Goal: Information Seeking & Learning: Learn about a topic

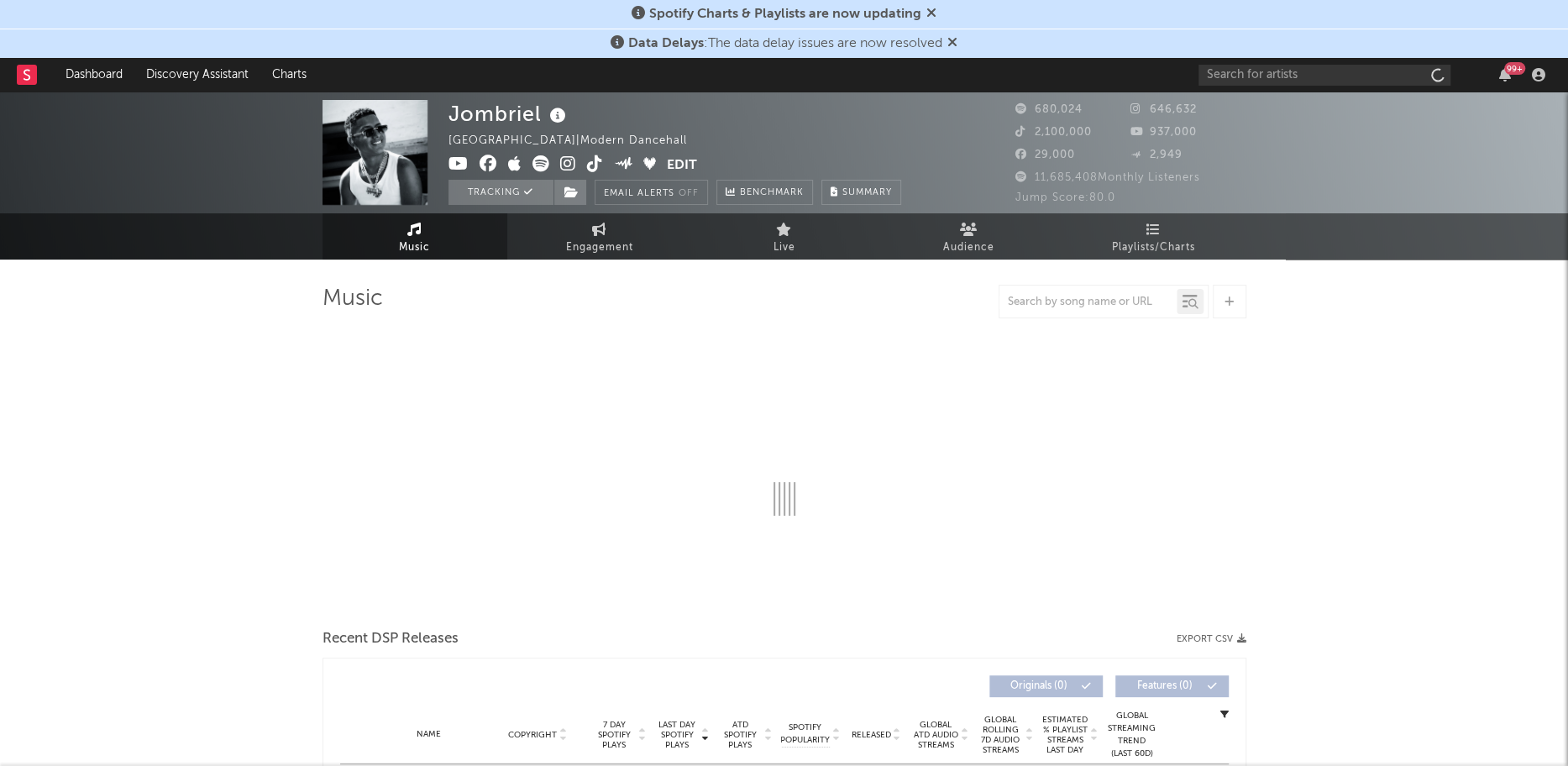
click at [955, 41] on icon at bounding box center [953, 42] width 10 height 14
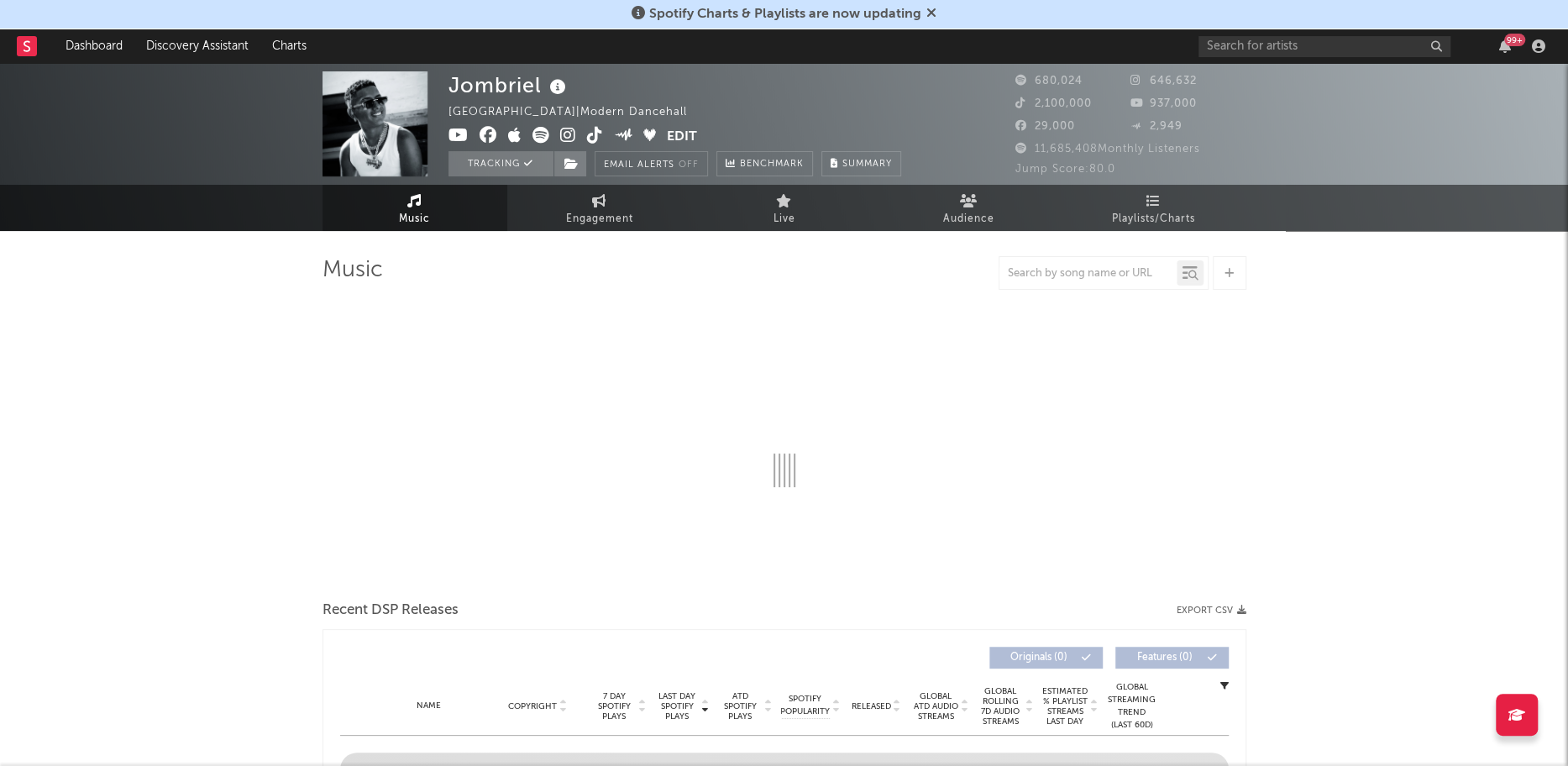
select select "6m"
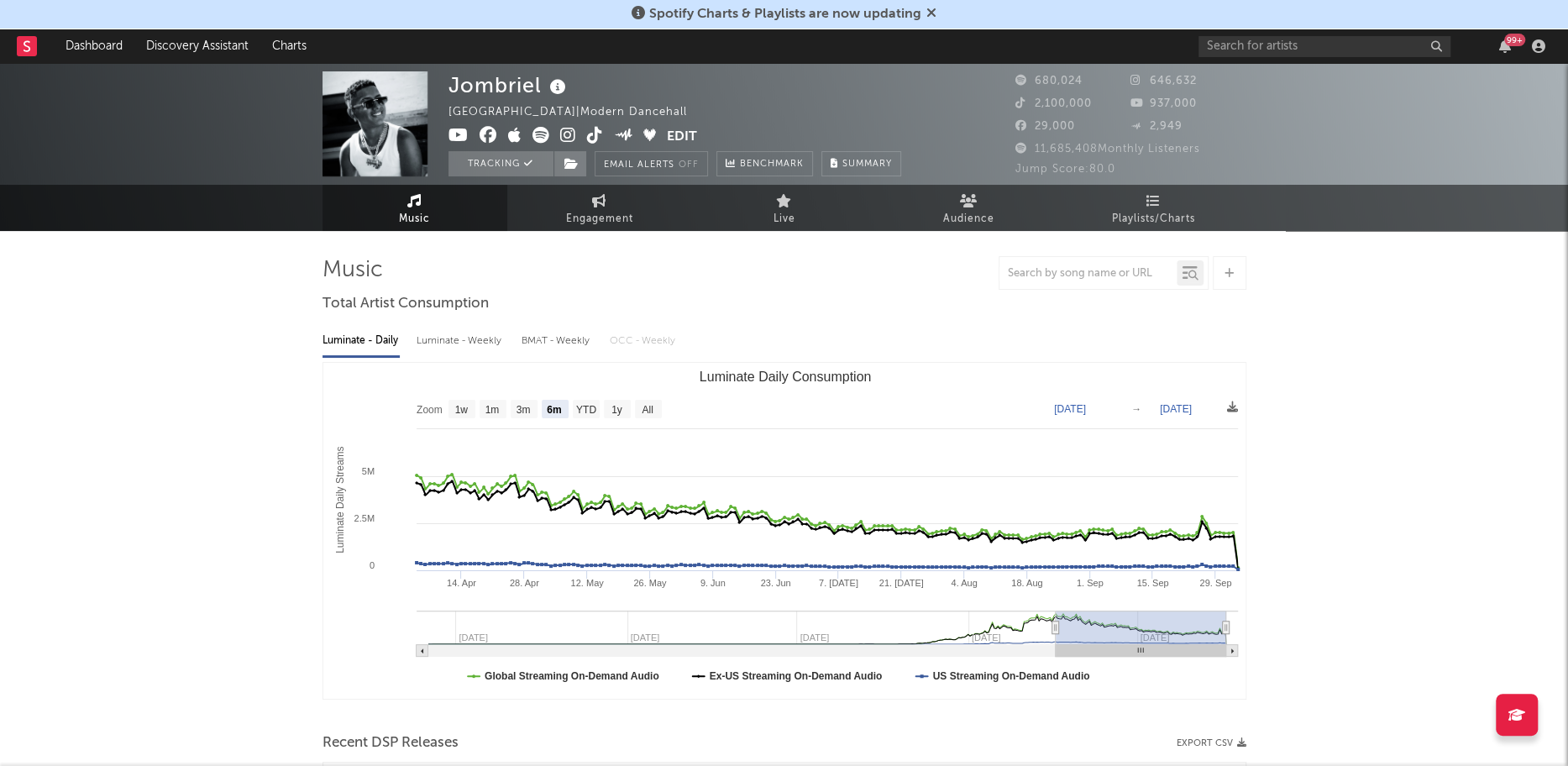
click at [928, 16] on icon at bounding box center [932, 13] width 10 height 14
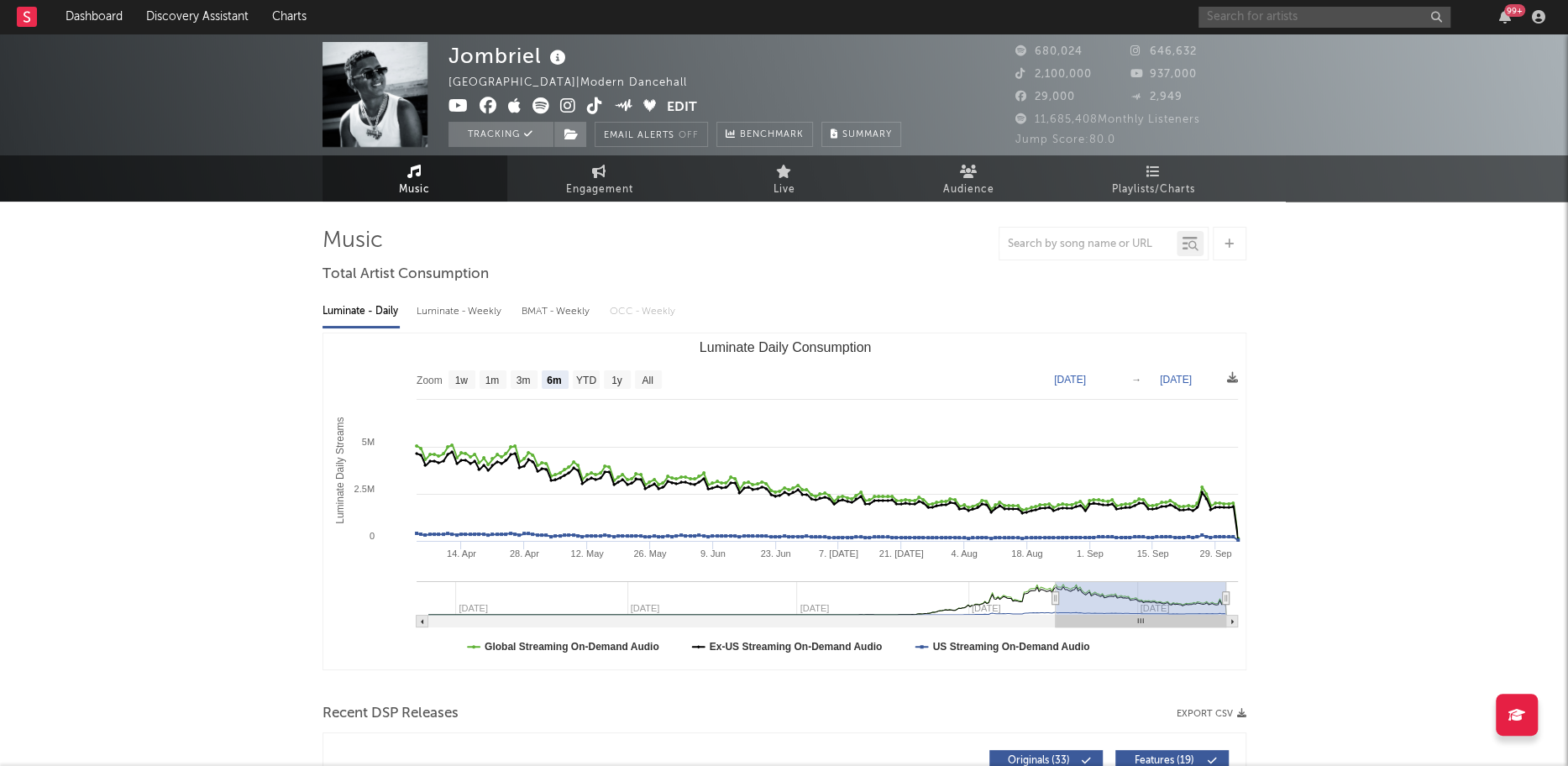
click at [1309, 7] on input "text" at bounding box center [1323, 17] width 252 height 21
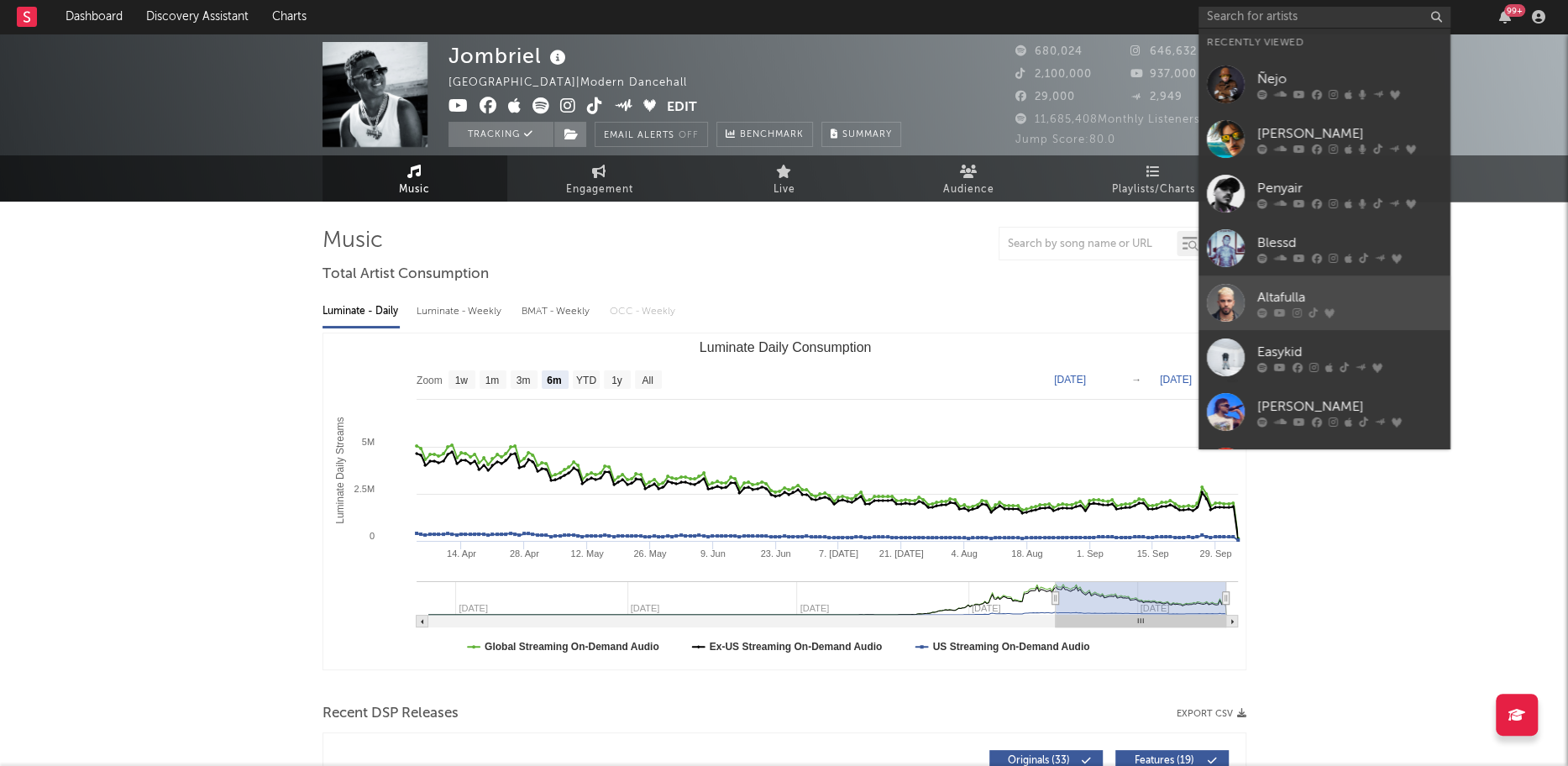
click at [1219, 307] on div at bounding box center [1226, 303] width 38 height 38
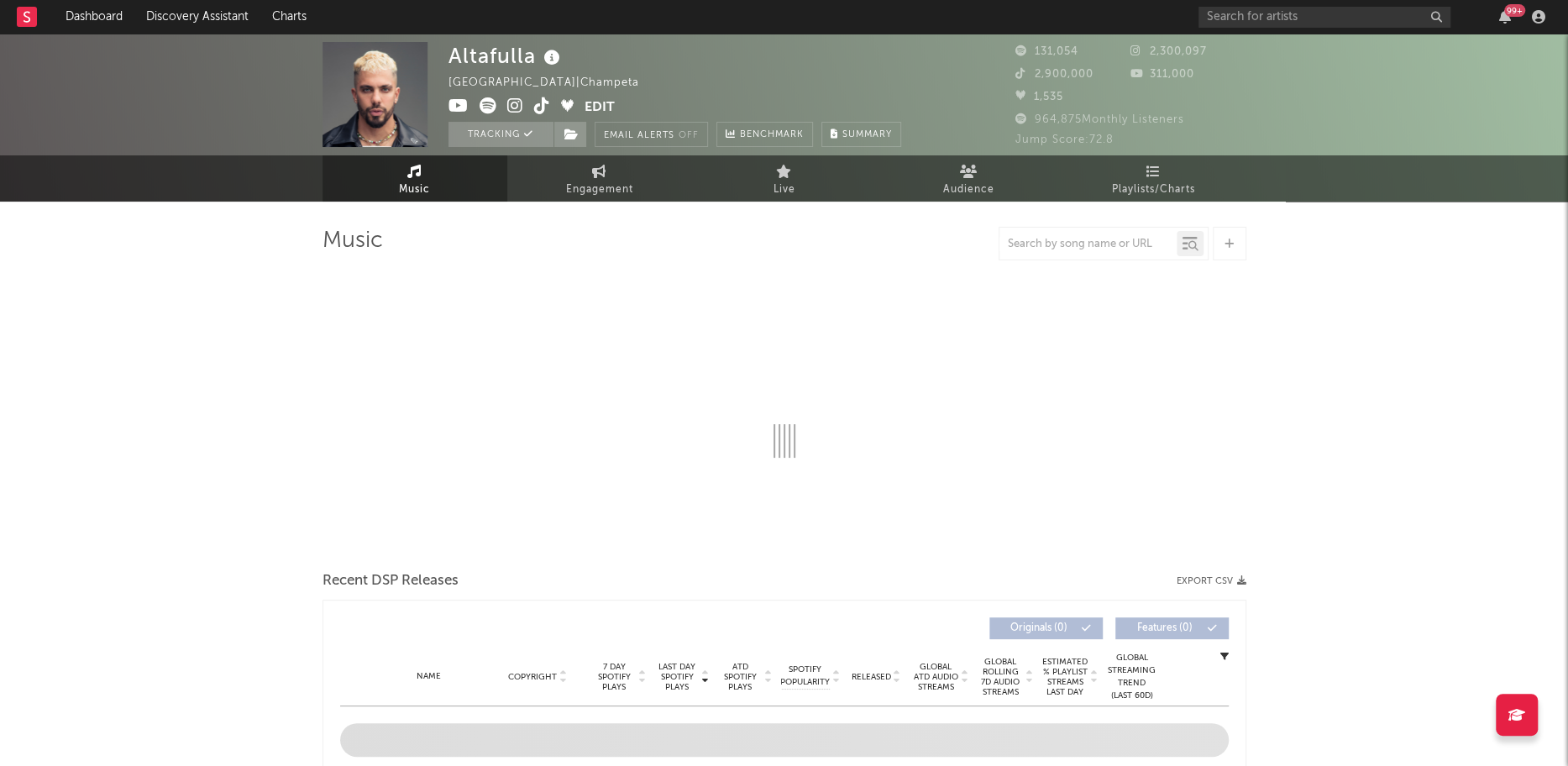
select select "6m"
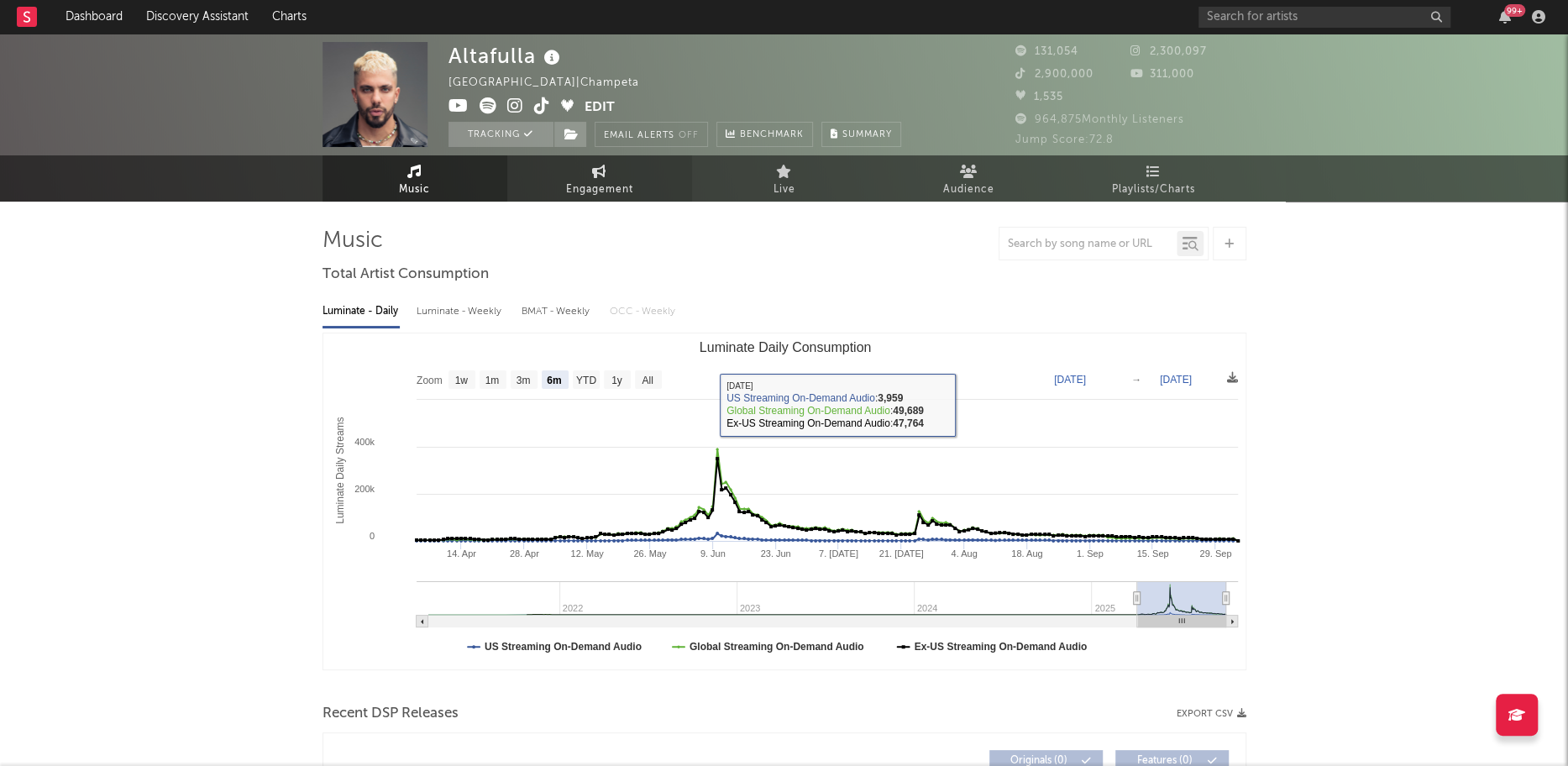
click at [592, 180] on span "Engagement" at bounding box center [600, 189] width 67 height 20
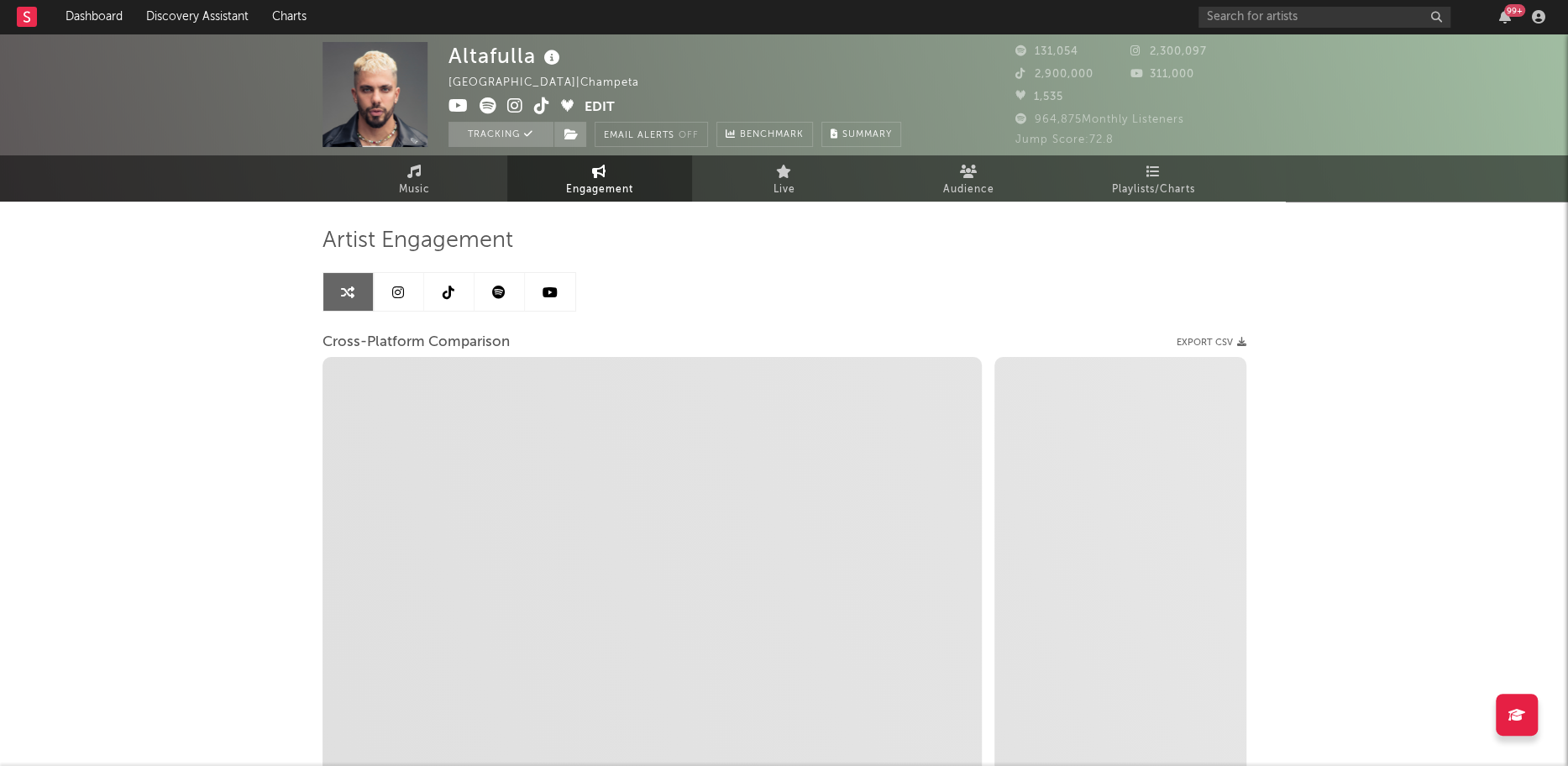
select select "1w"
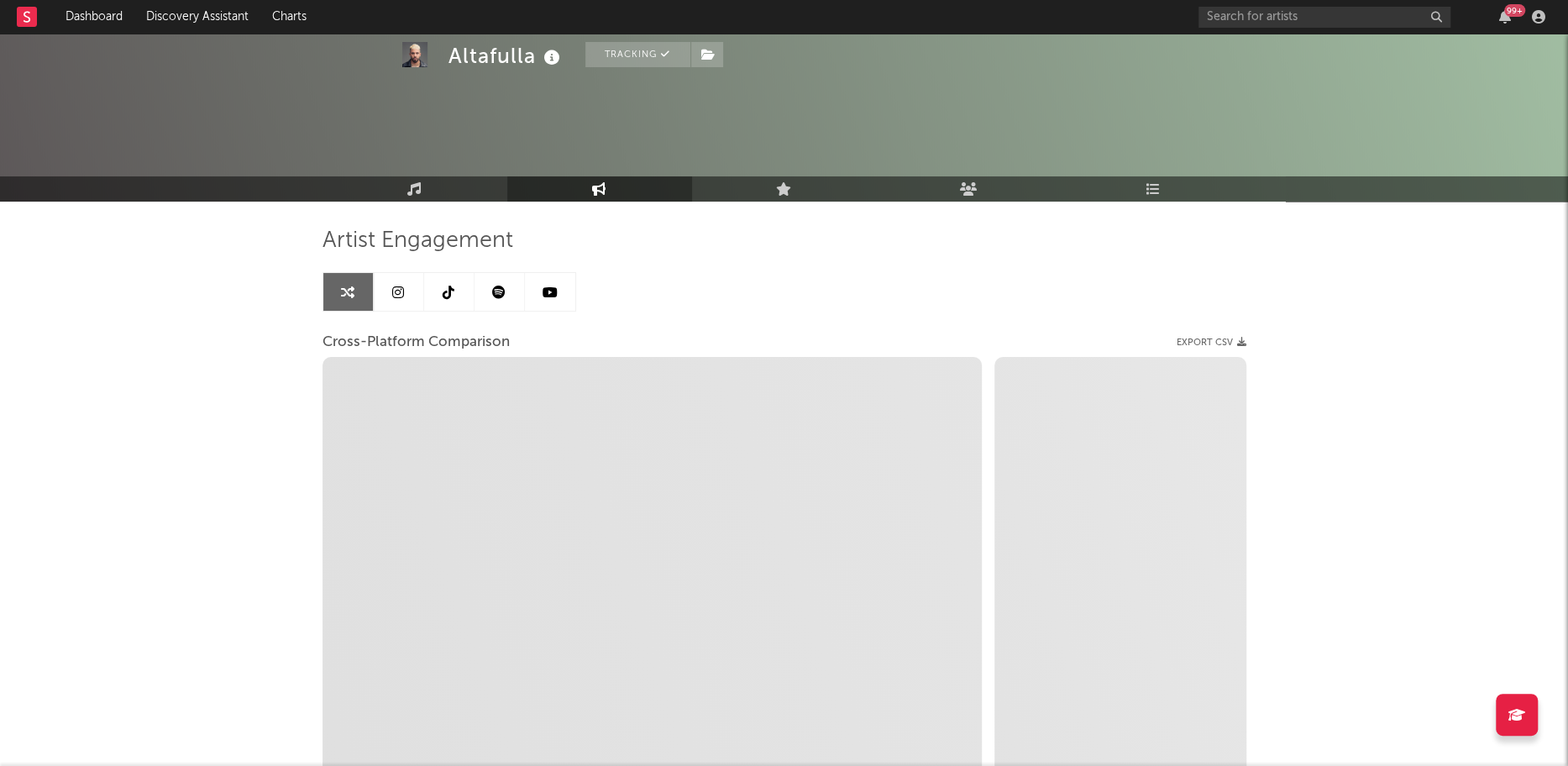
scroll to position [149, 0]
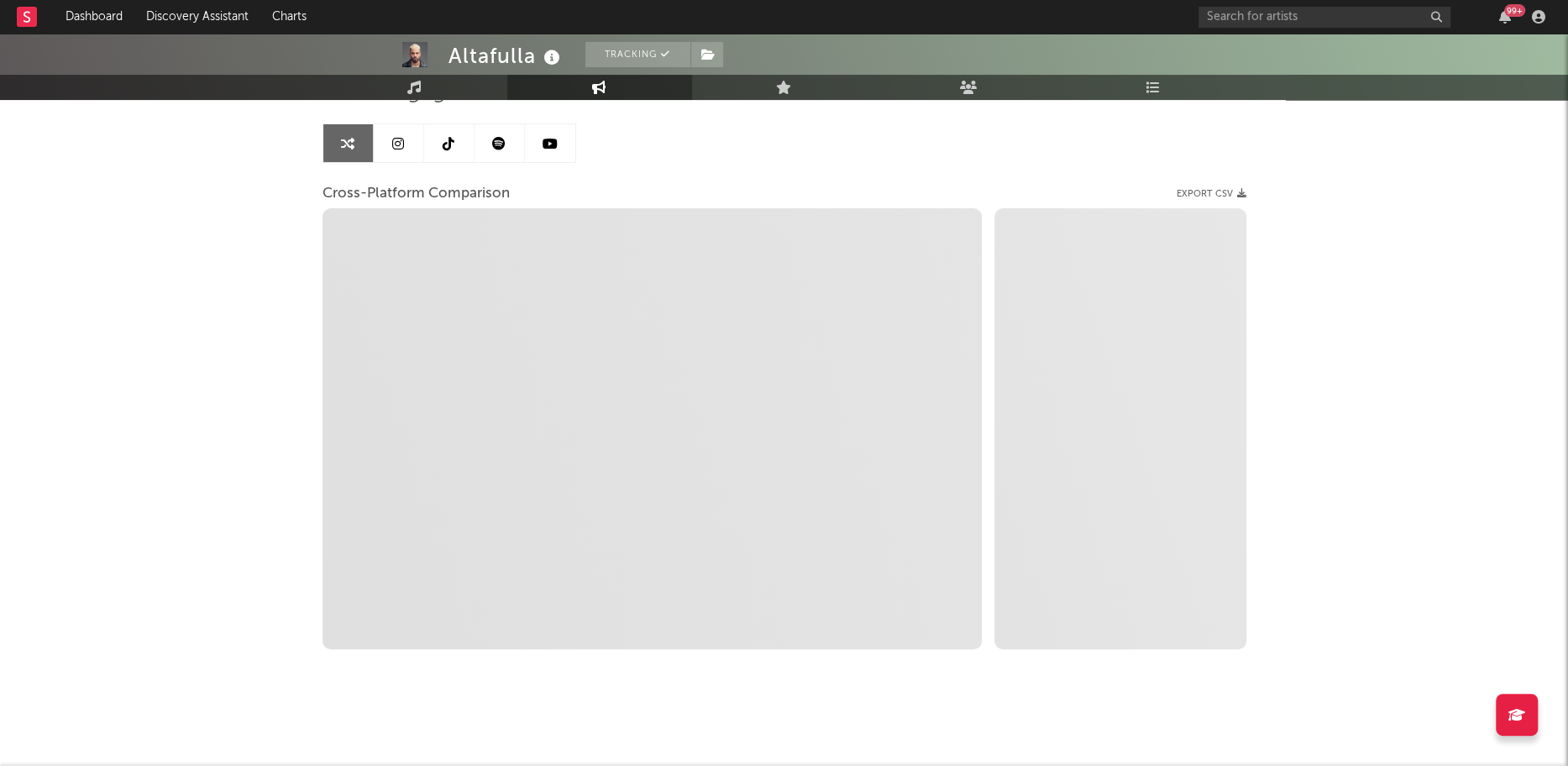
select select "1m"
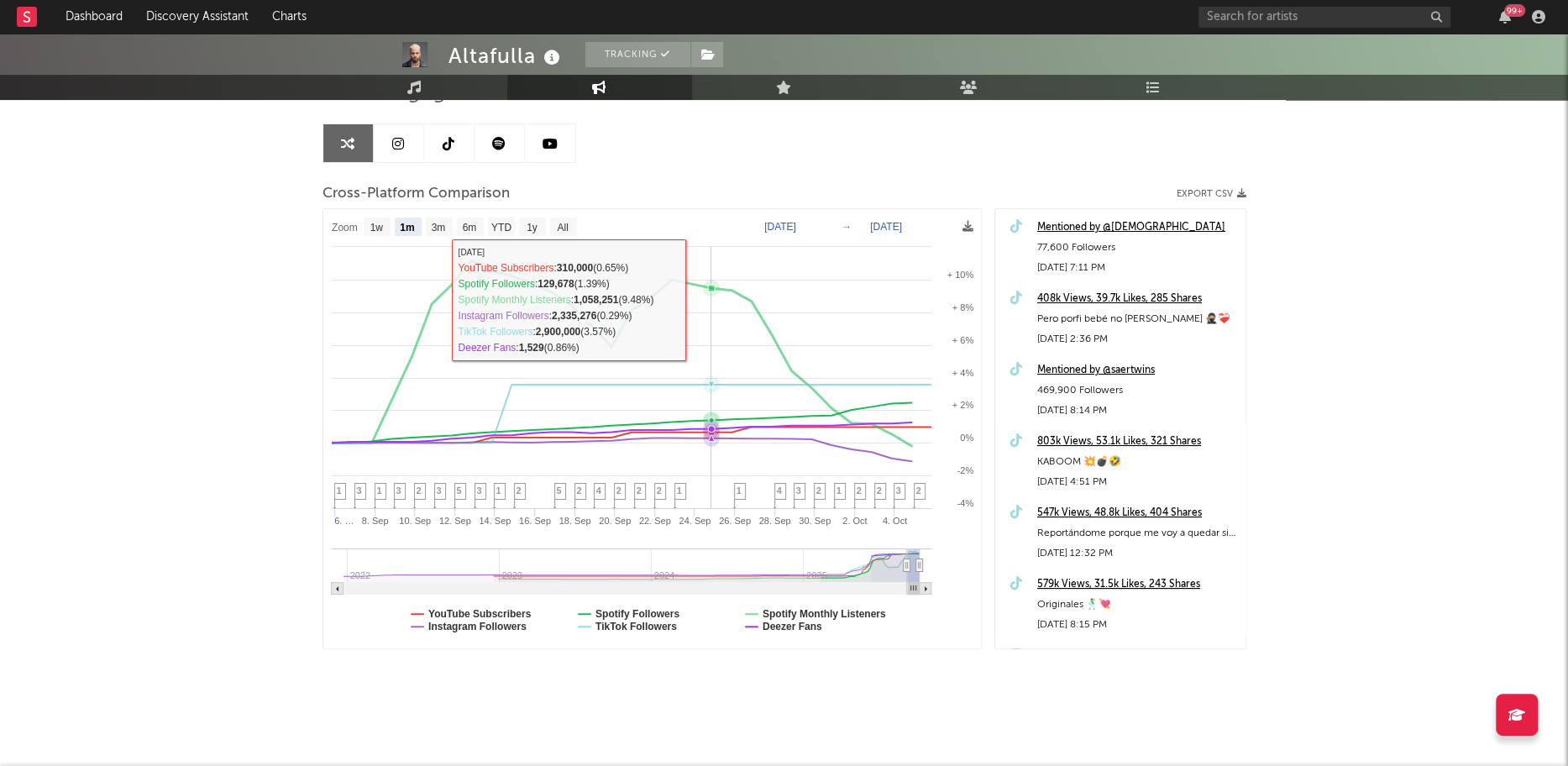
scroll to position [0, 0]
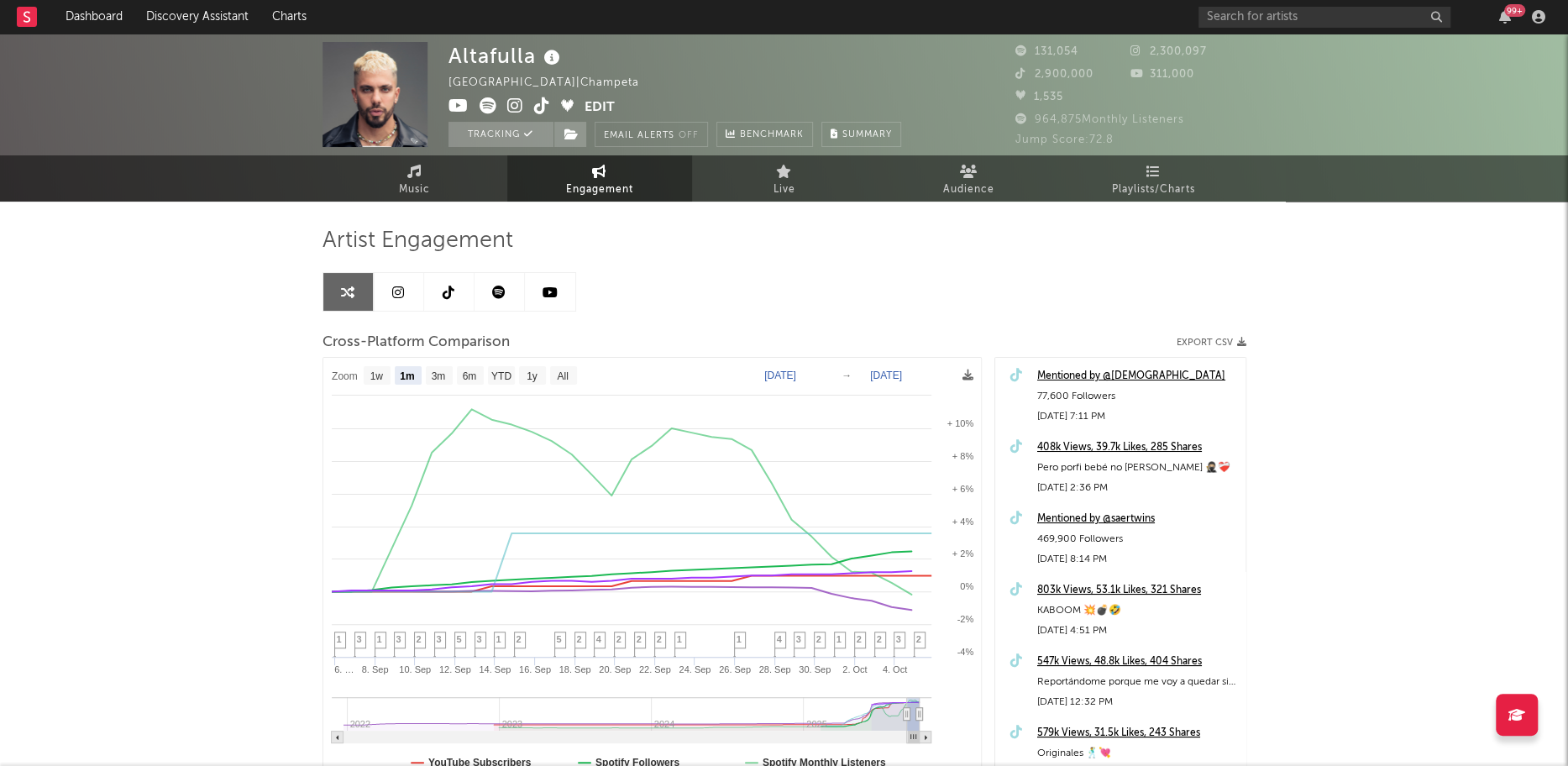
click at [400, 297] on icon at bounding box center [398, 292] width 12 height 14
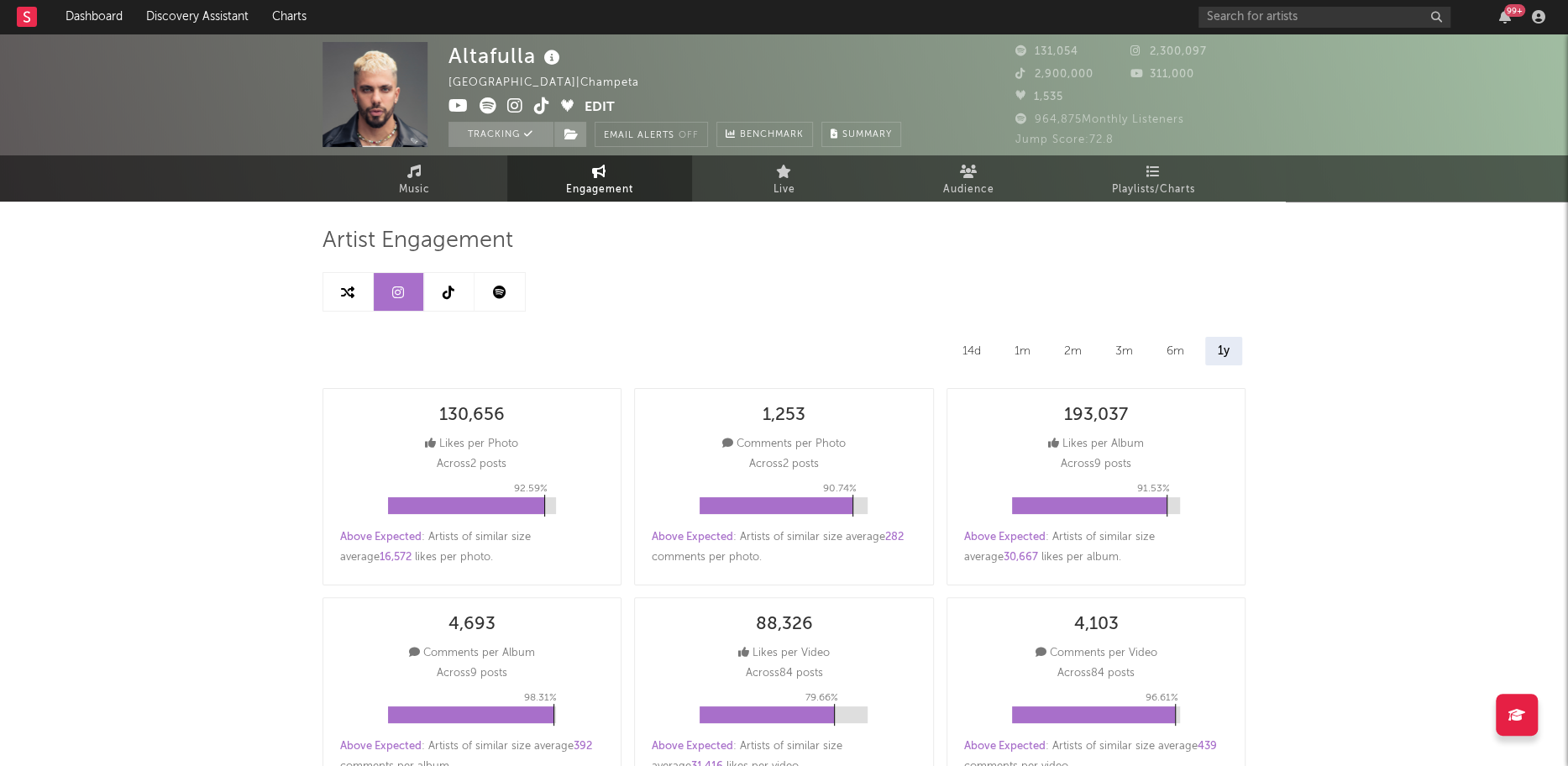
select select "6m"
click at [447, 297] on icon at bounding box center [449, 292] width 12 height 14
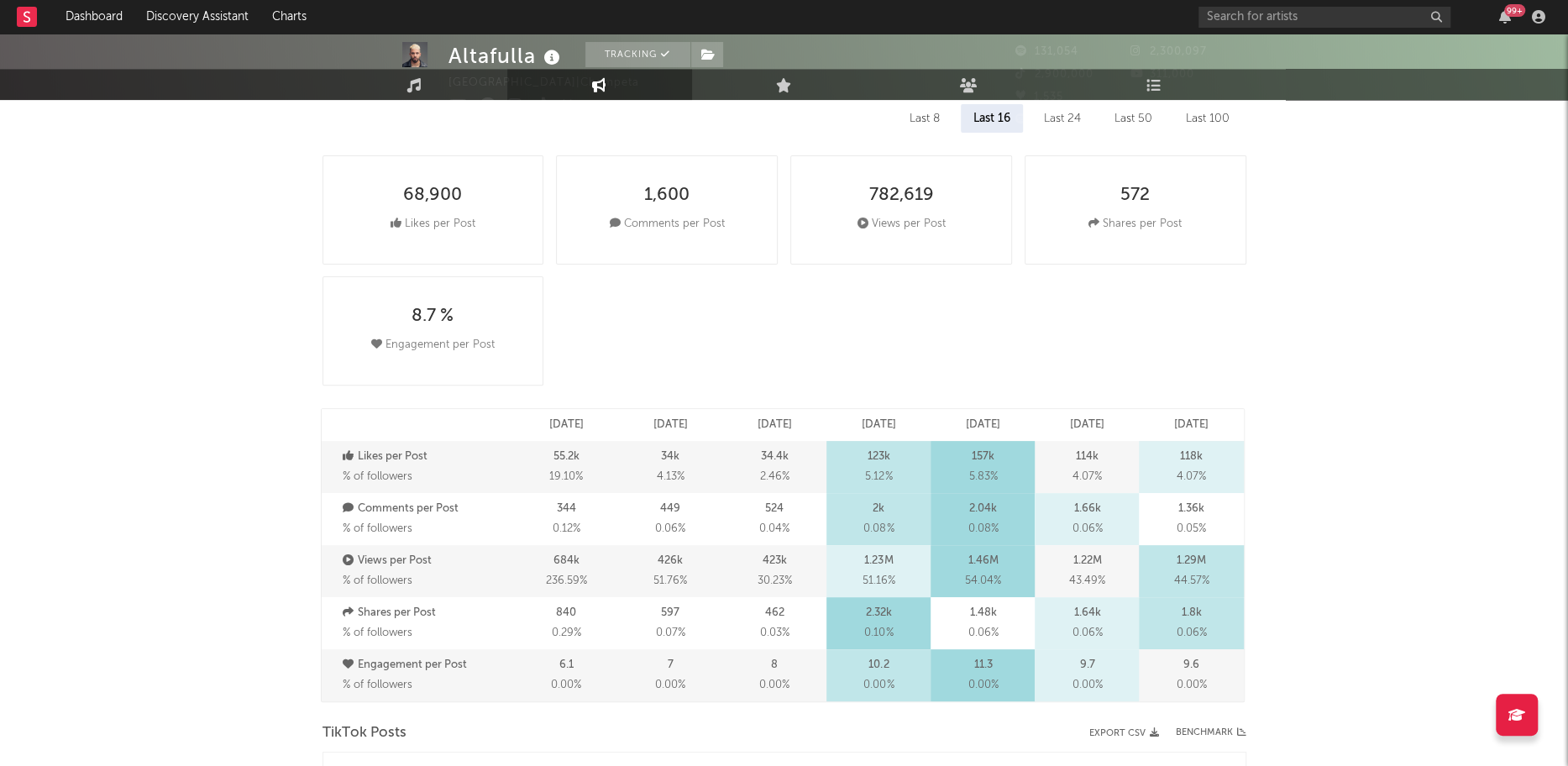
select select "6m"
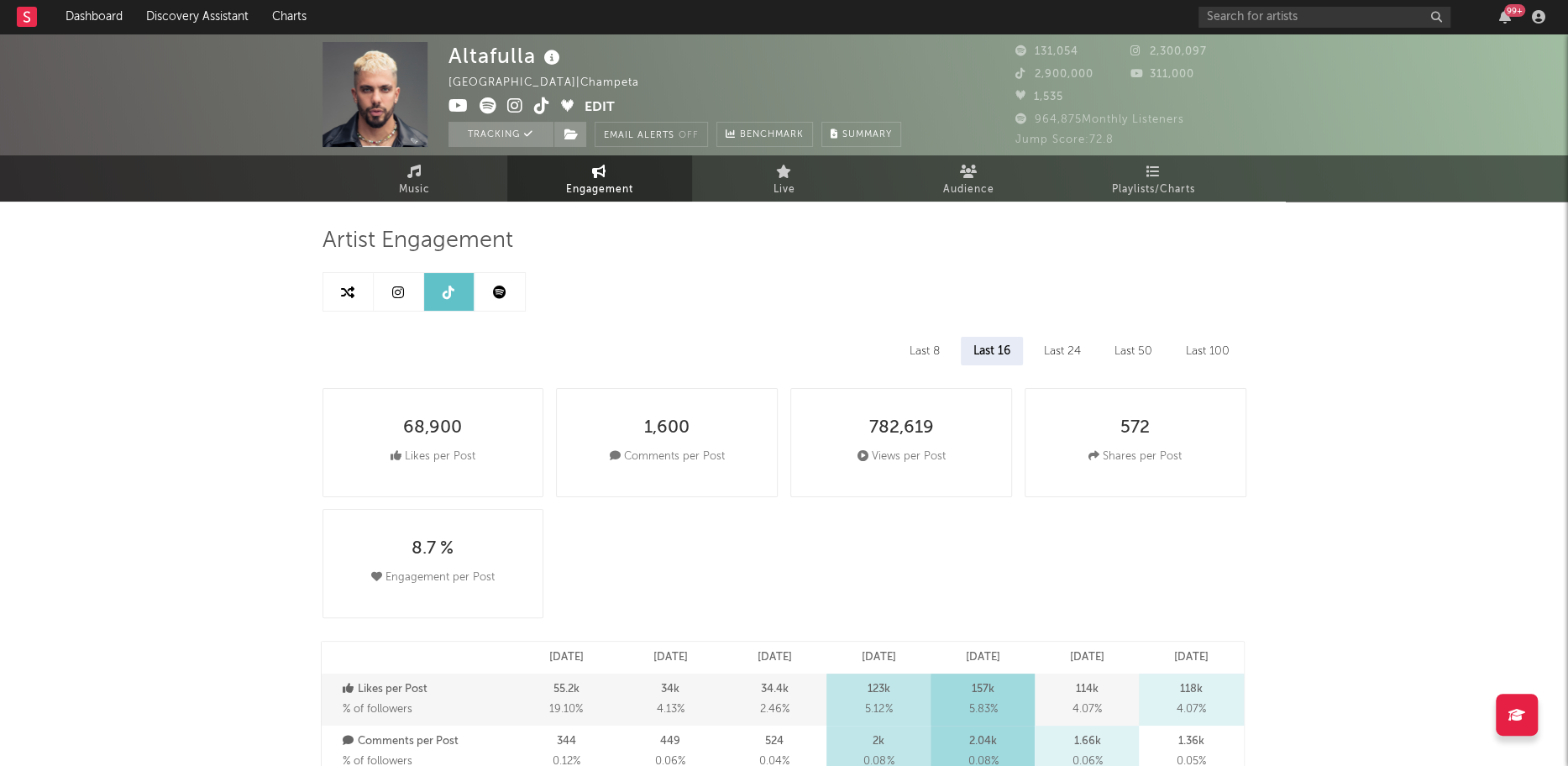
click at [510, 296] on link at bounding box center [500, 292] width 50 height 38
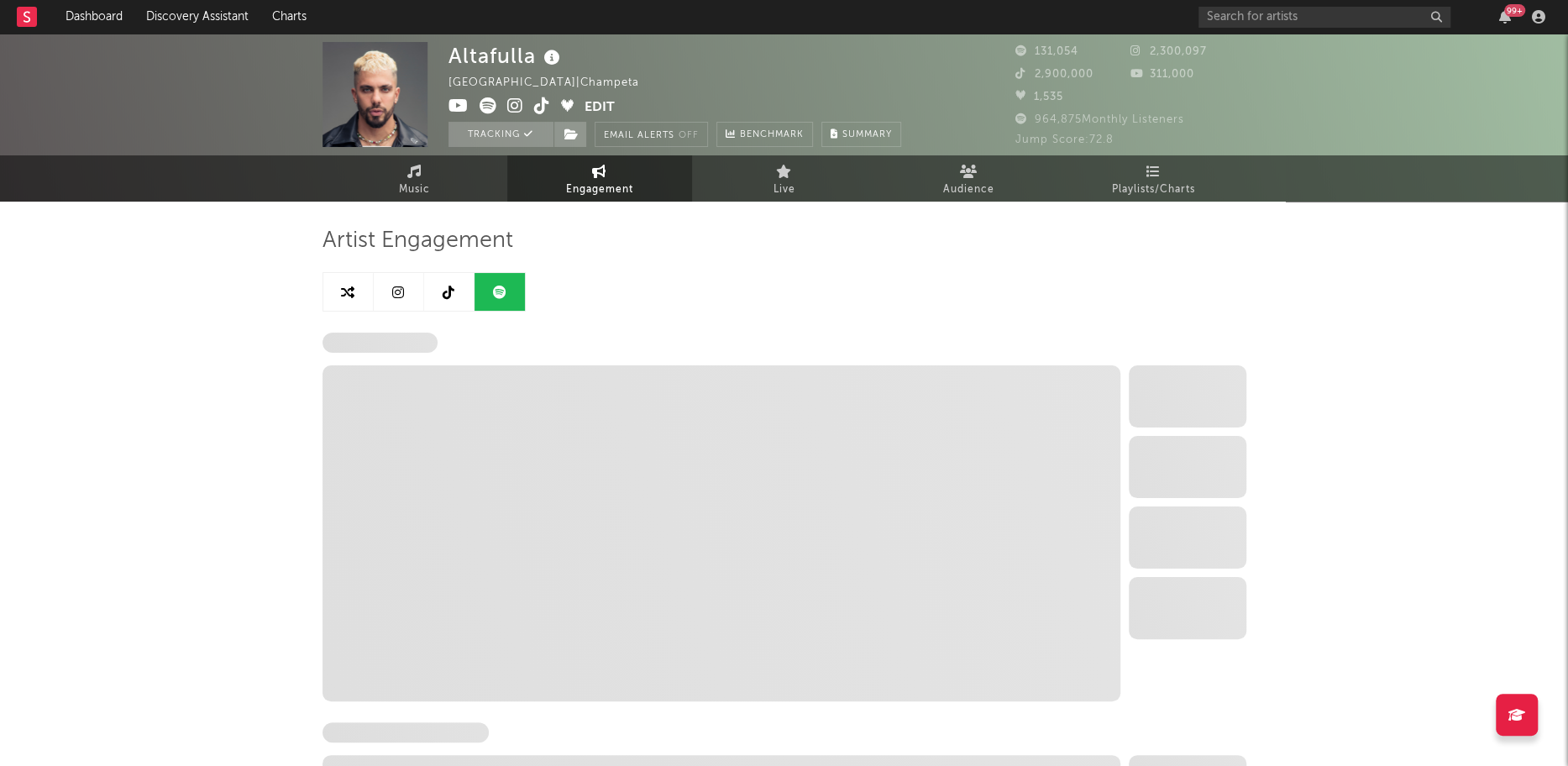
select select "6m"
select select "1w"
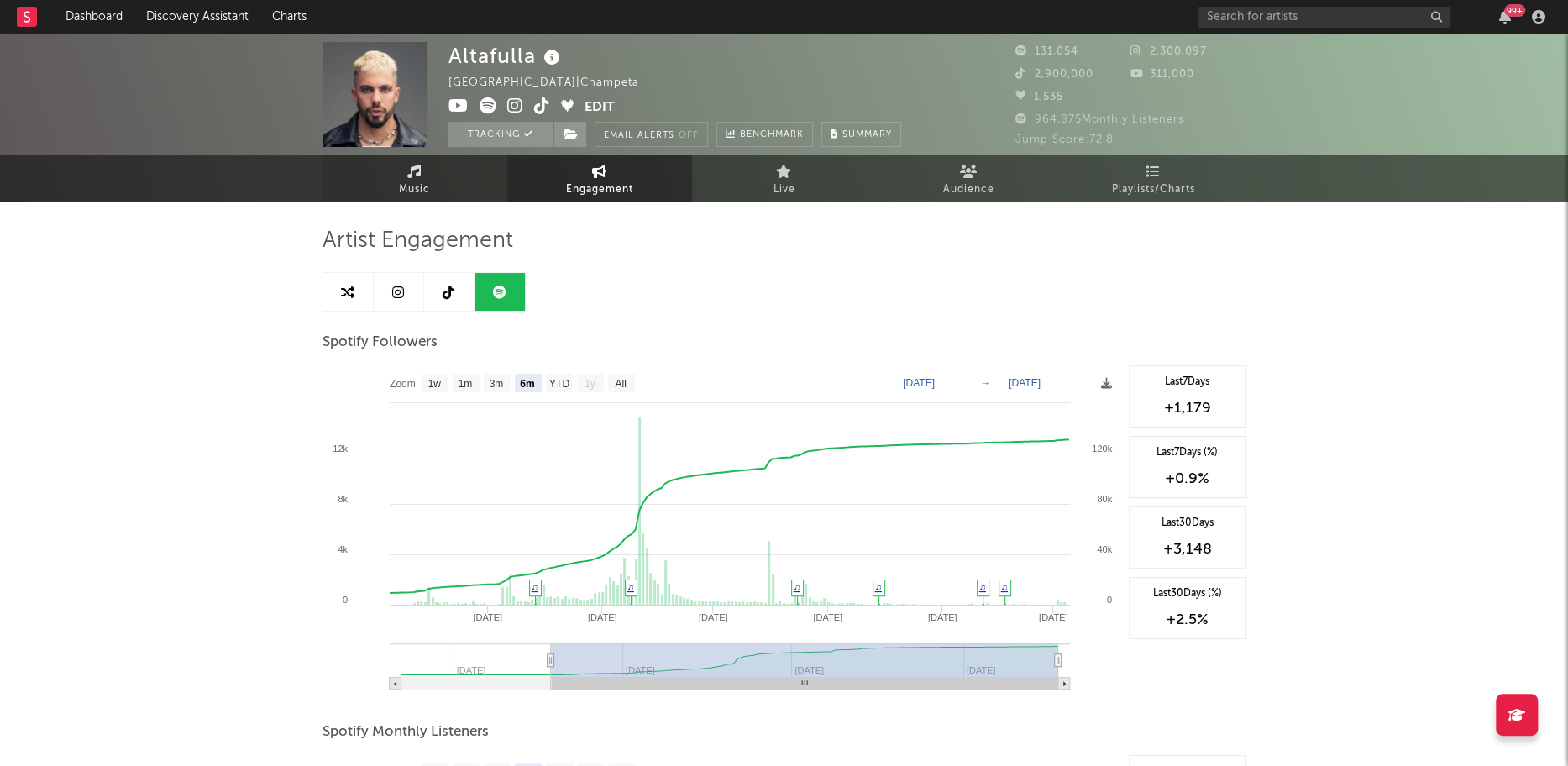
click at [416, 182] on span "Music" at bounding box center [414, 189] width 31 height 20
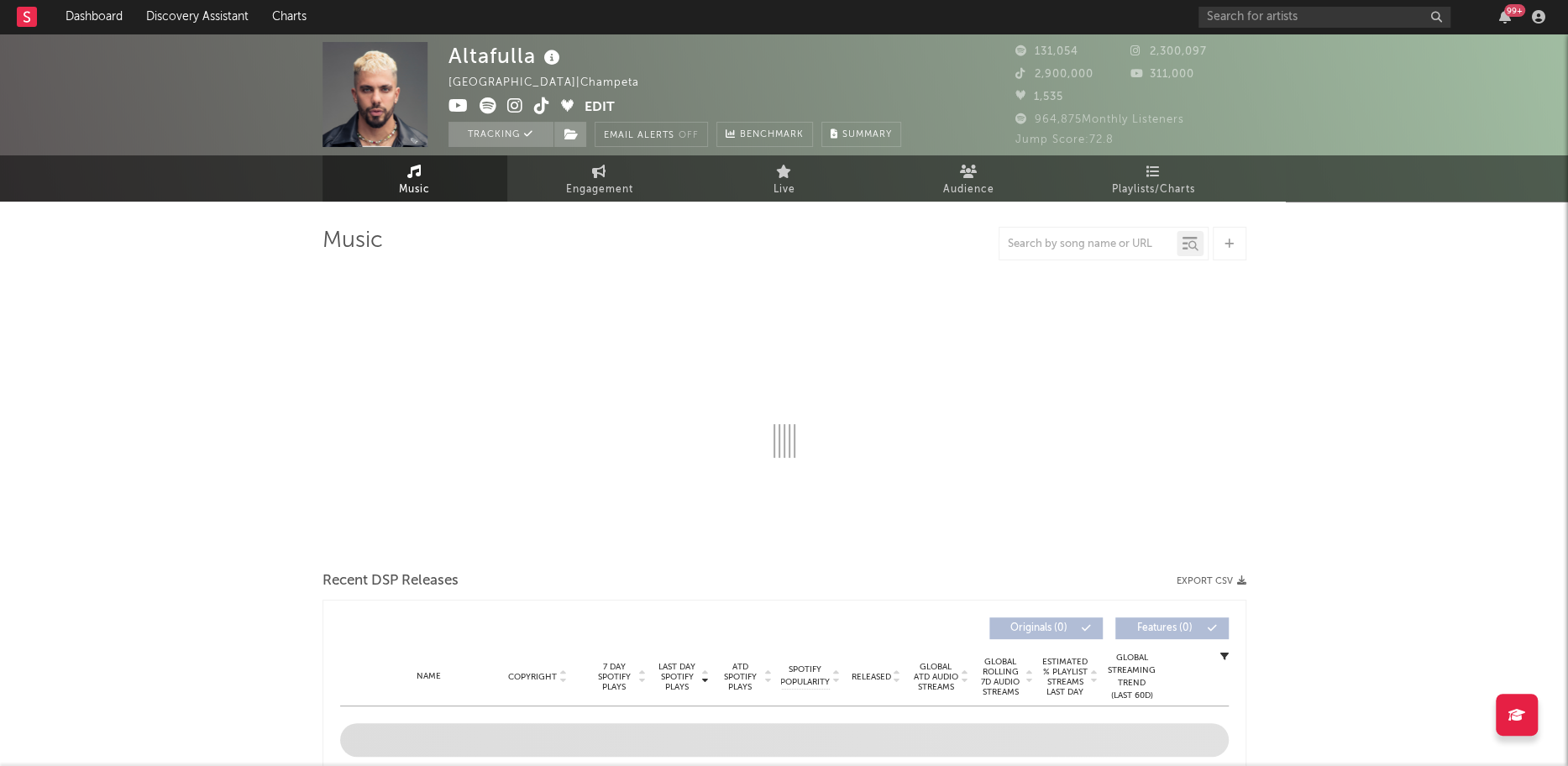
select select "6m"
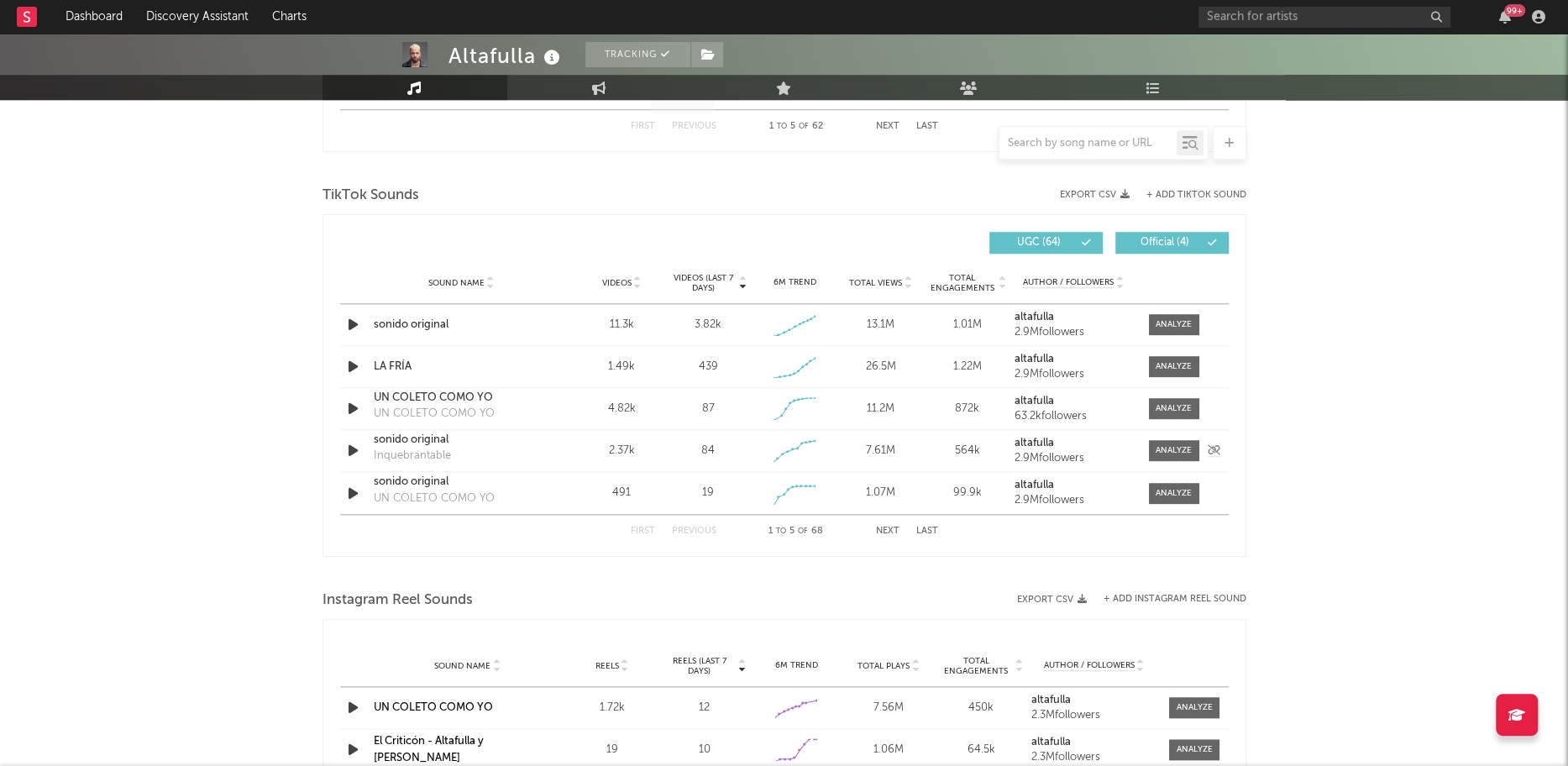
scroll to position [1063, 0]
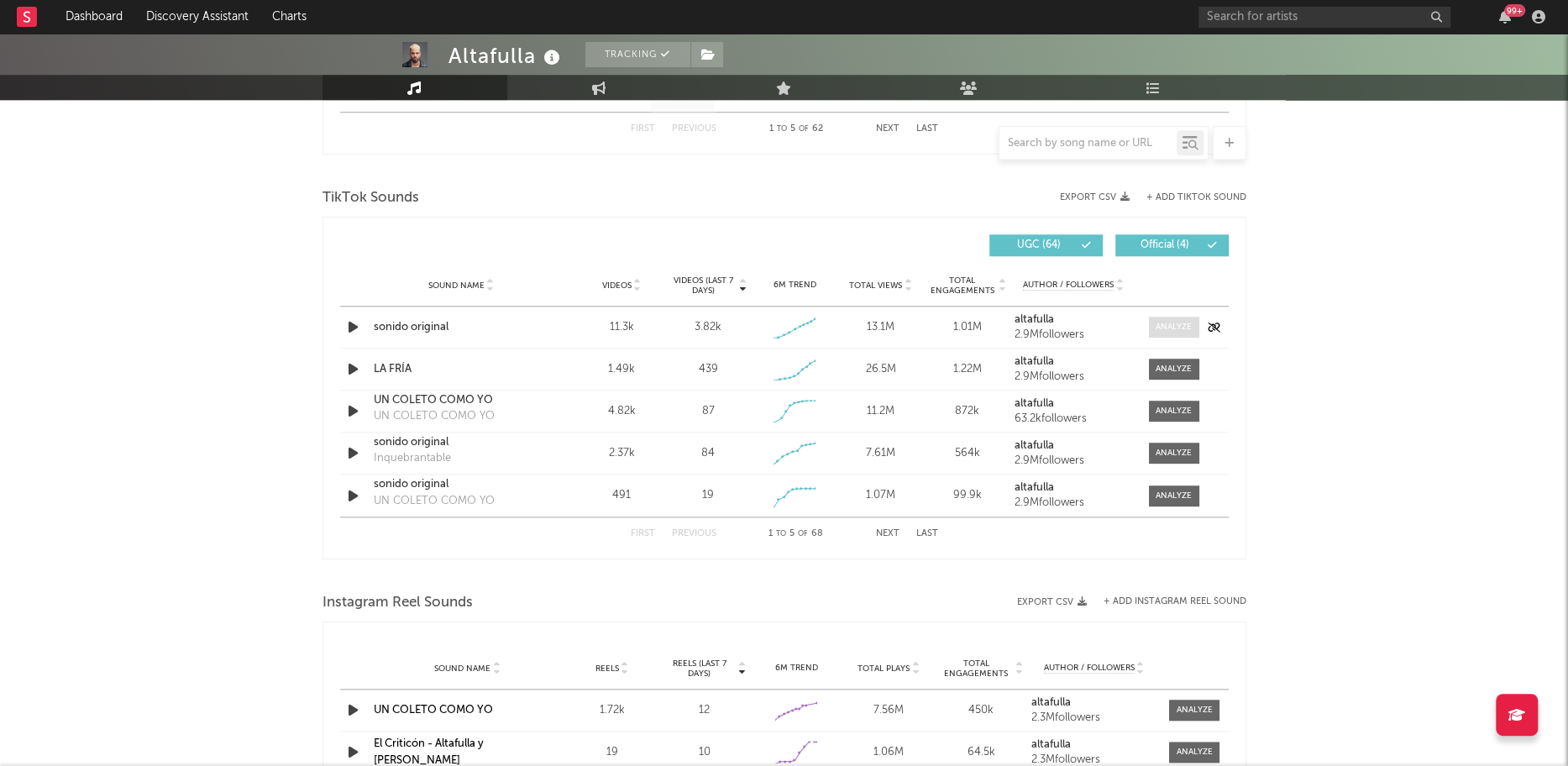
click at [1168, 324] on div at bounding box center [1174, 327] width 36 height 13
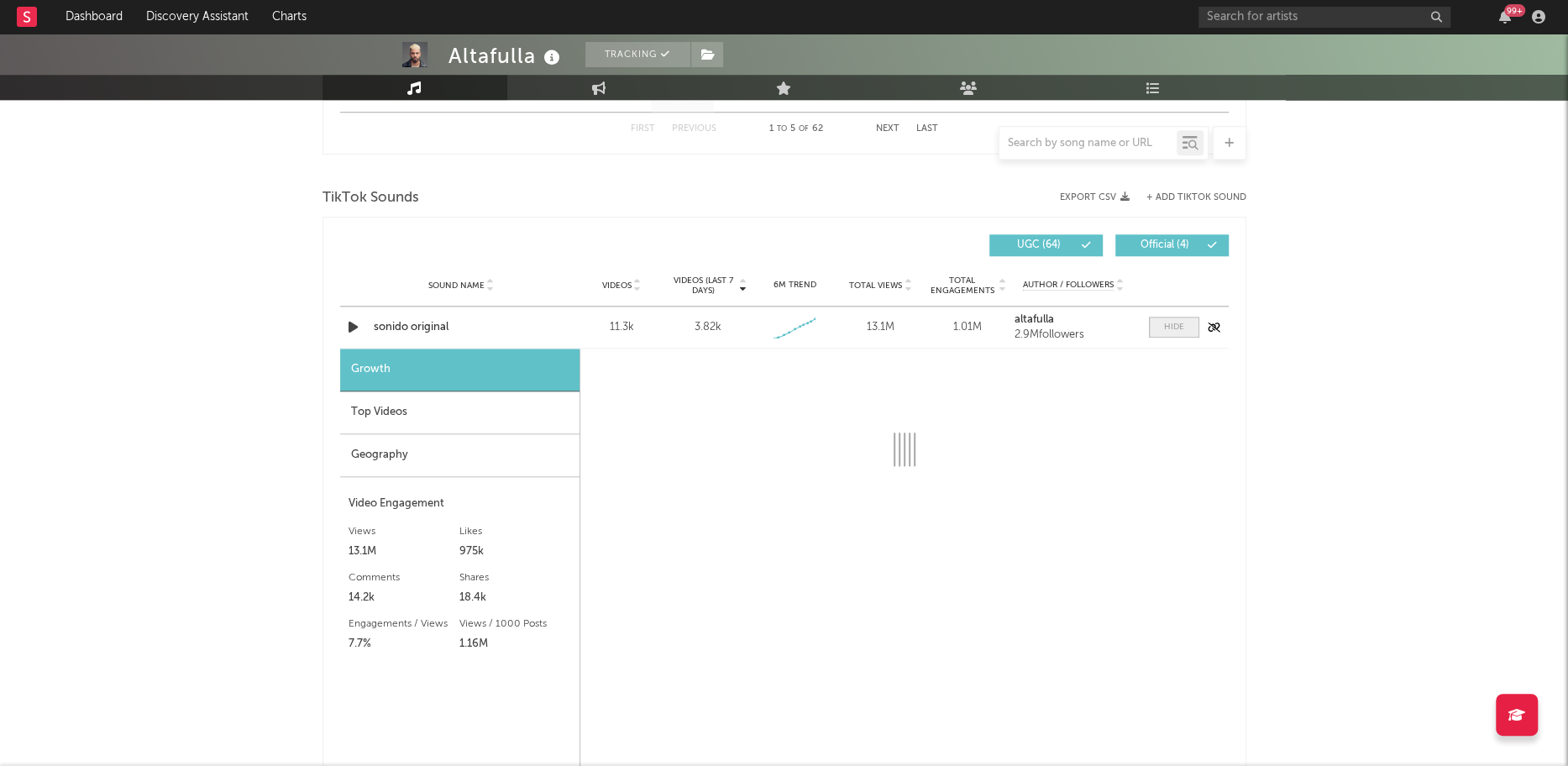
select select "1w"
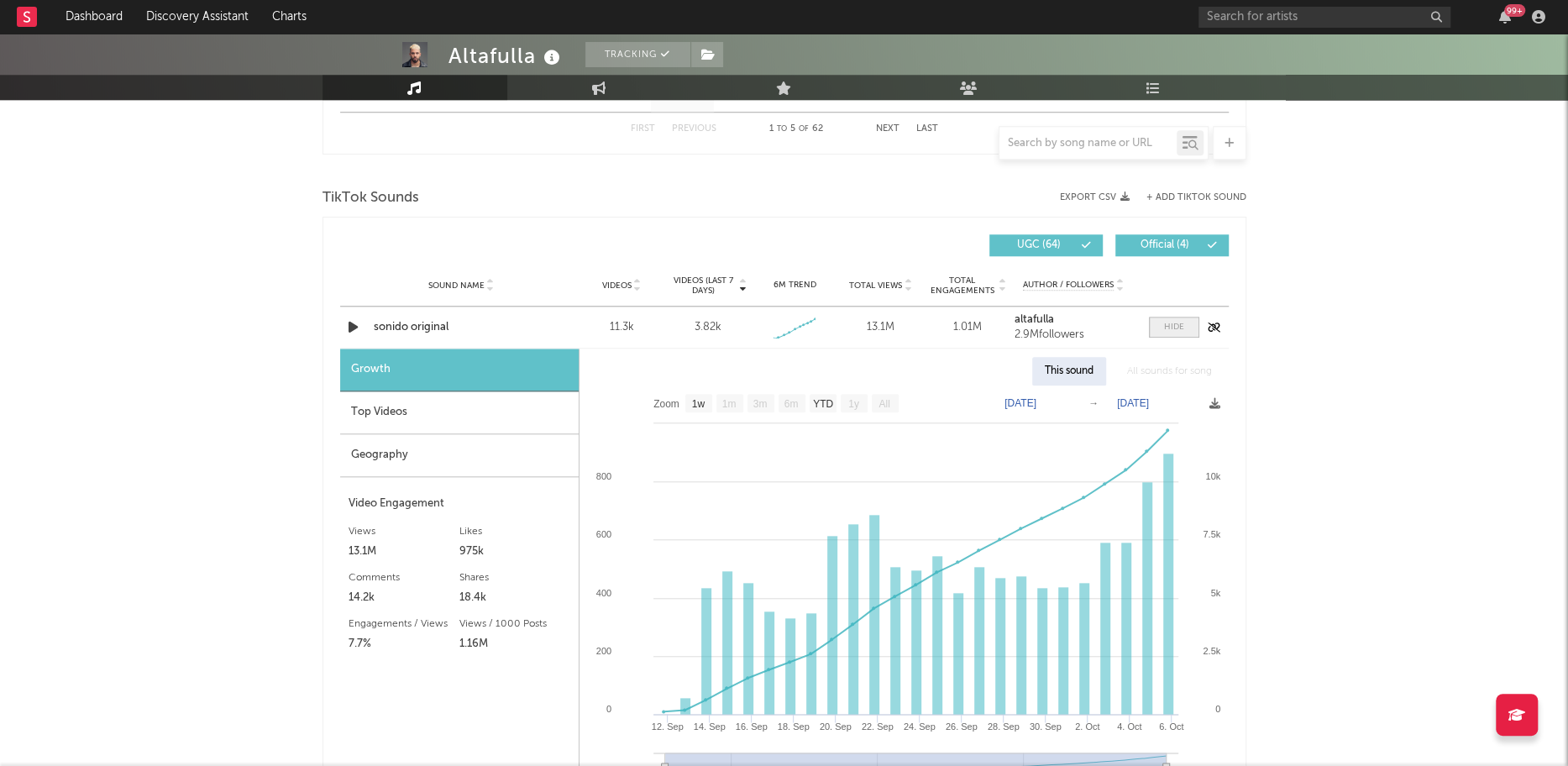
click at [1168, 324] on div at bounding box center [1174, 327] width 20 height 13
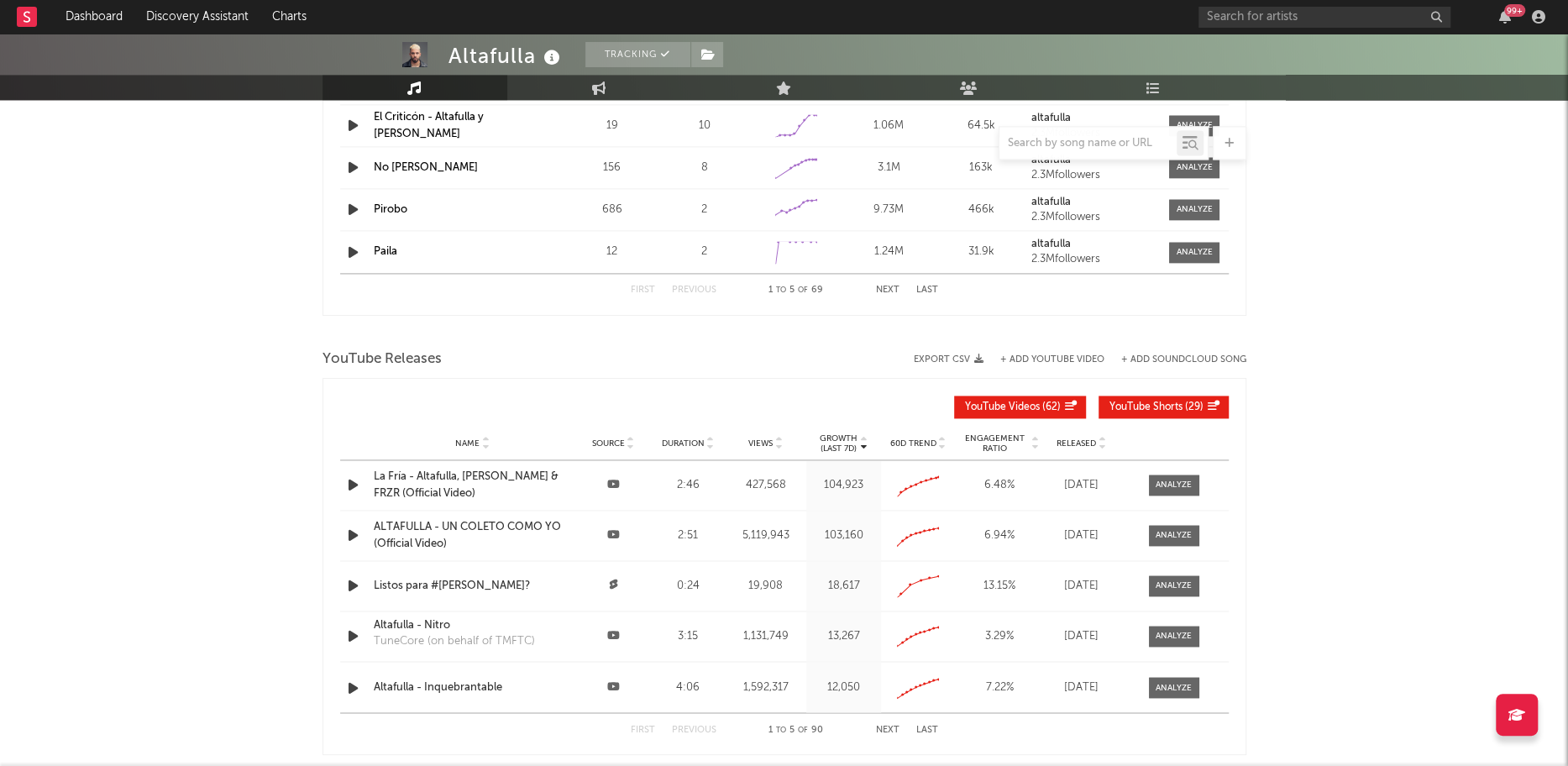
scroll to position [1752, 0]
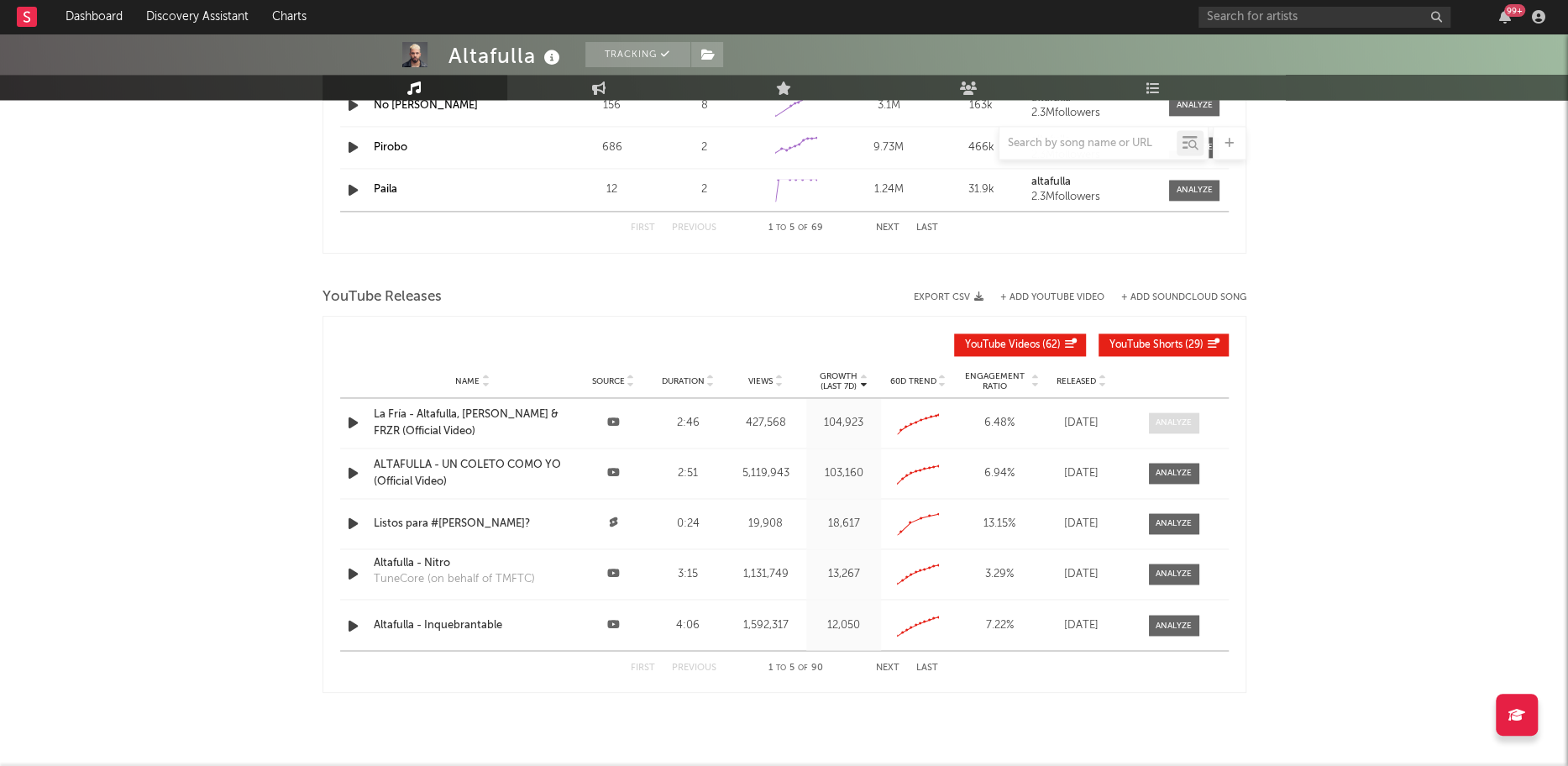
click at [1180, 424] on div at bounding box center [1174, 423] width 36 height 13
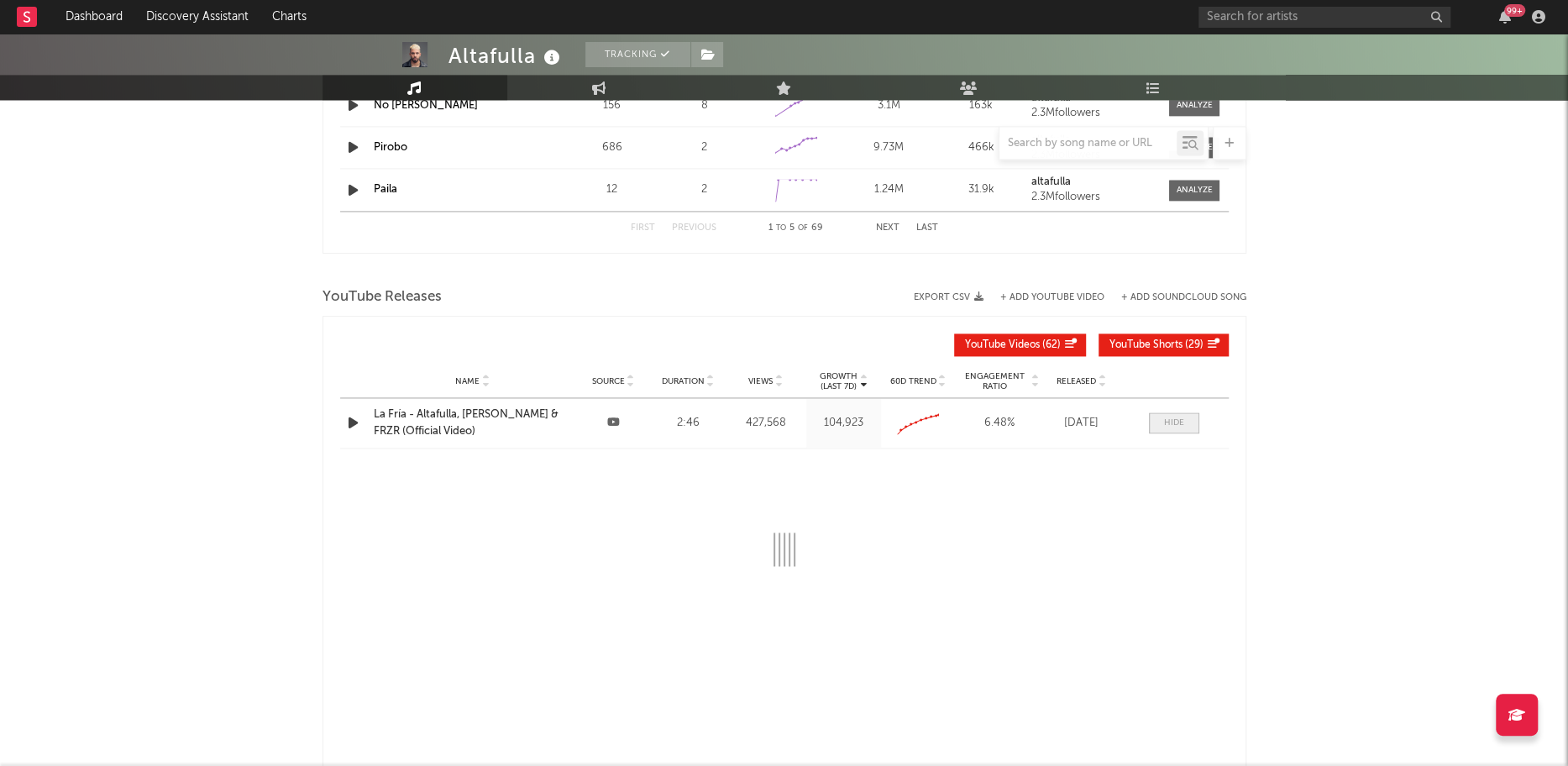
select select "All"
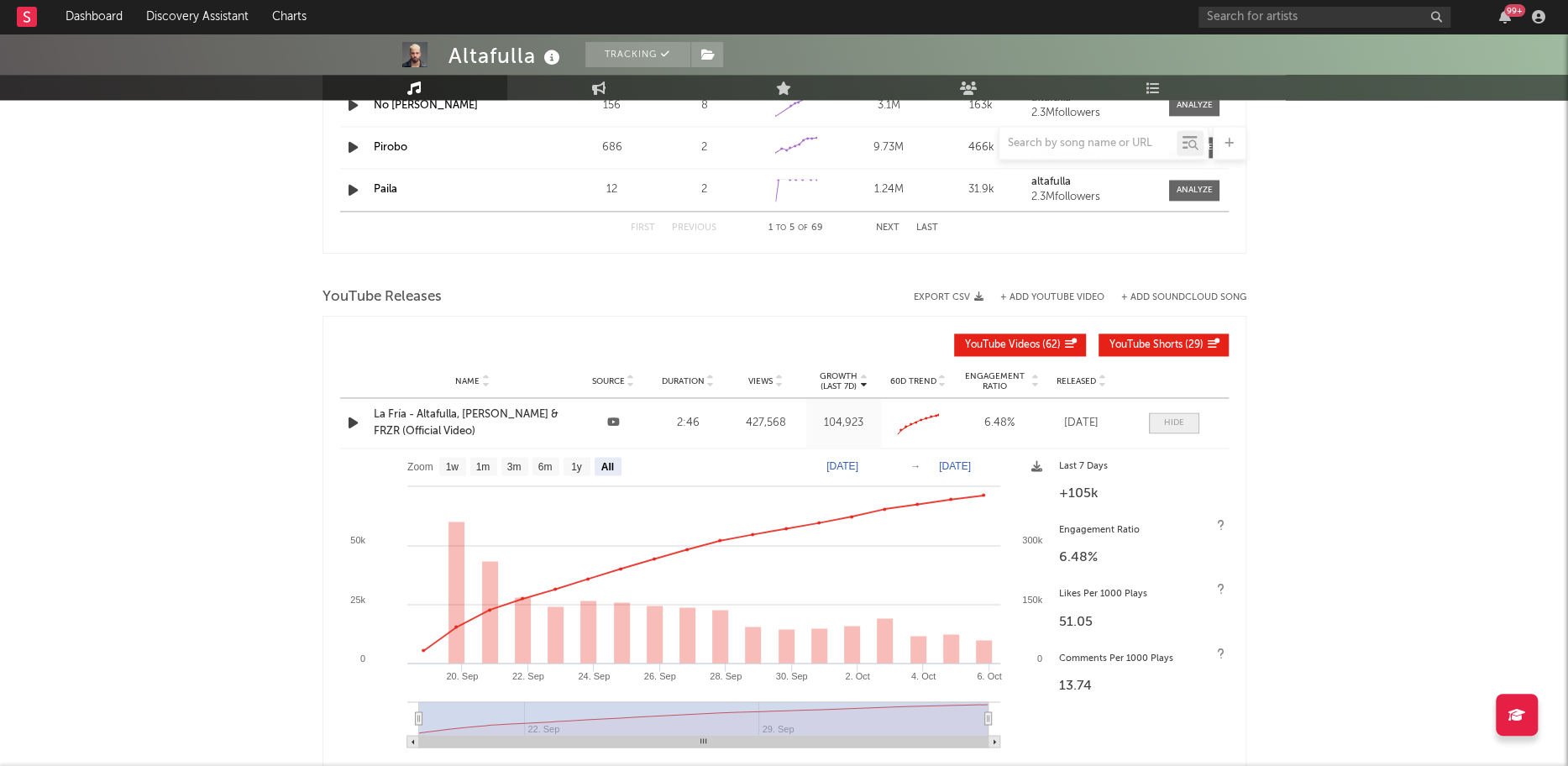
scroll to position [1782, 0]
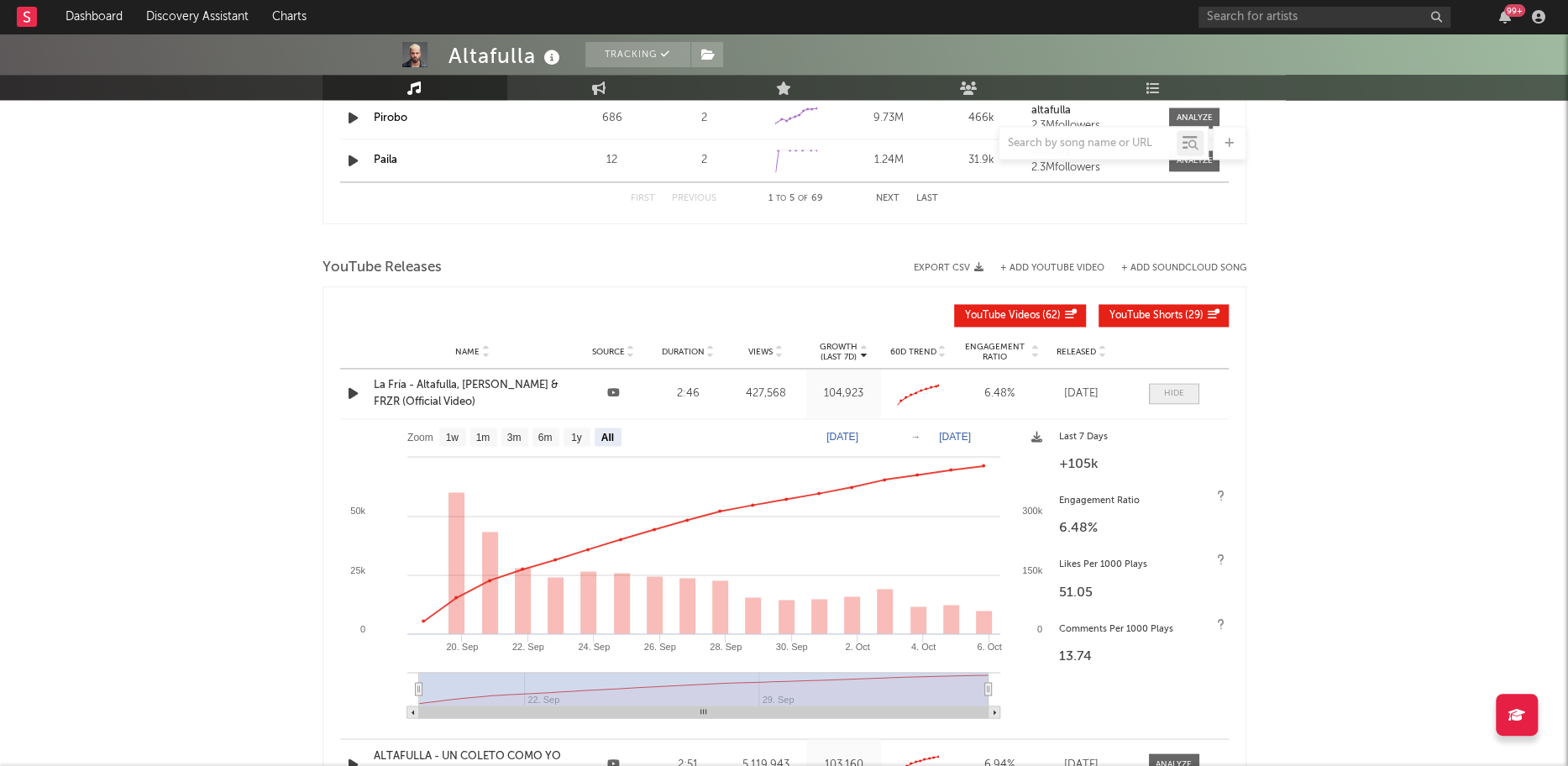
click at [1171, 387] on div at bounding box center [1174, 393] width 20 height 13
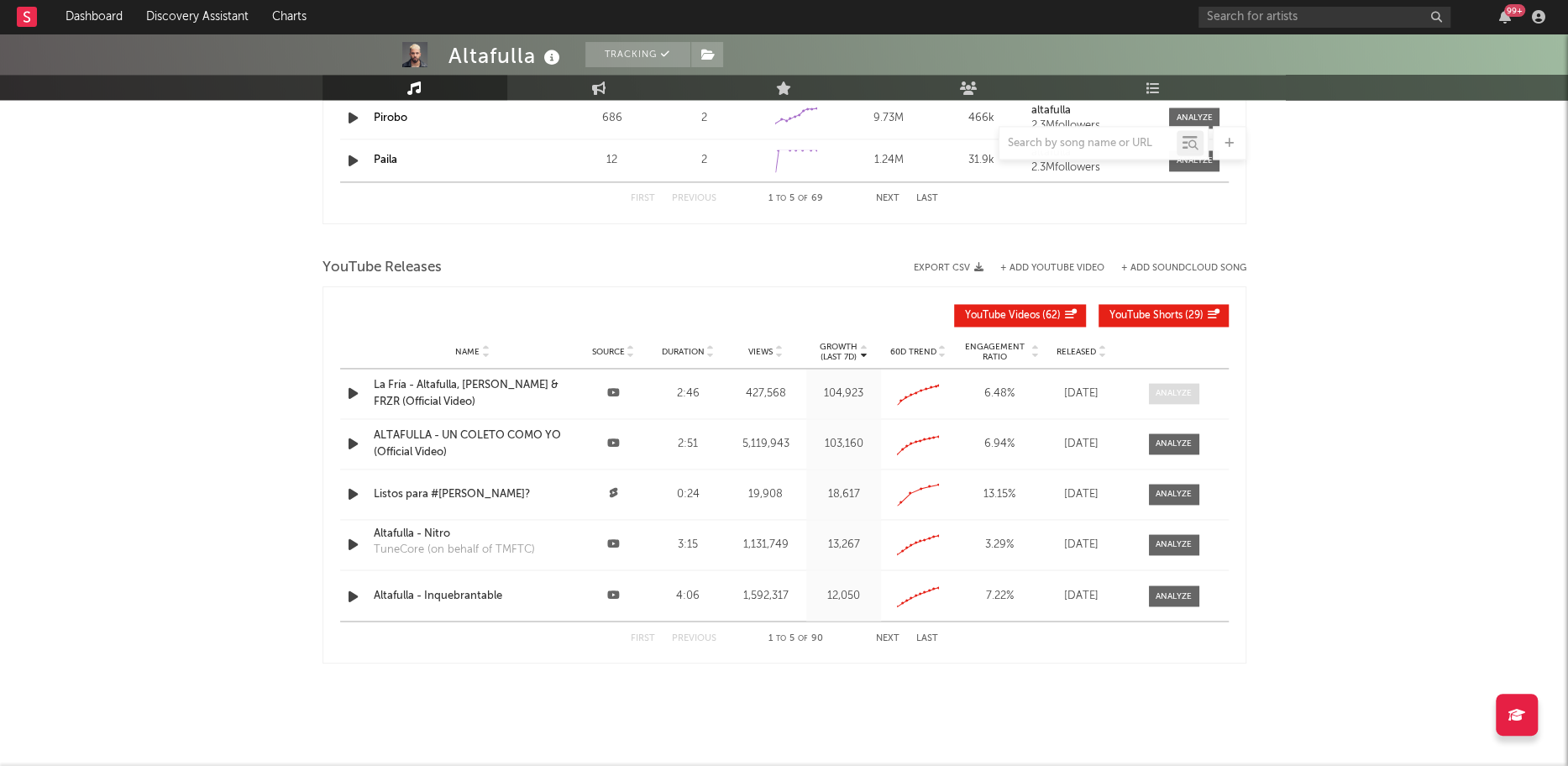
click at [1171, 387] on div at bounding box center [1174, 393] width 36 height 13
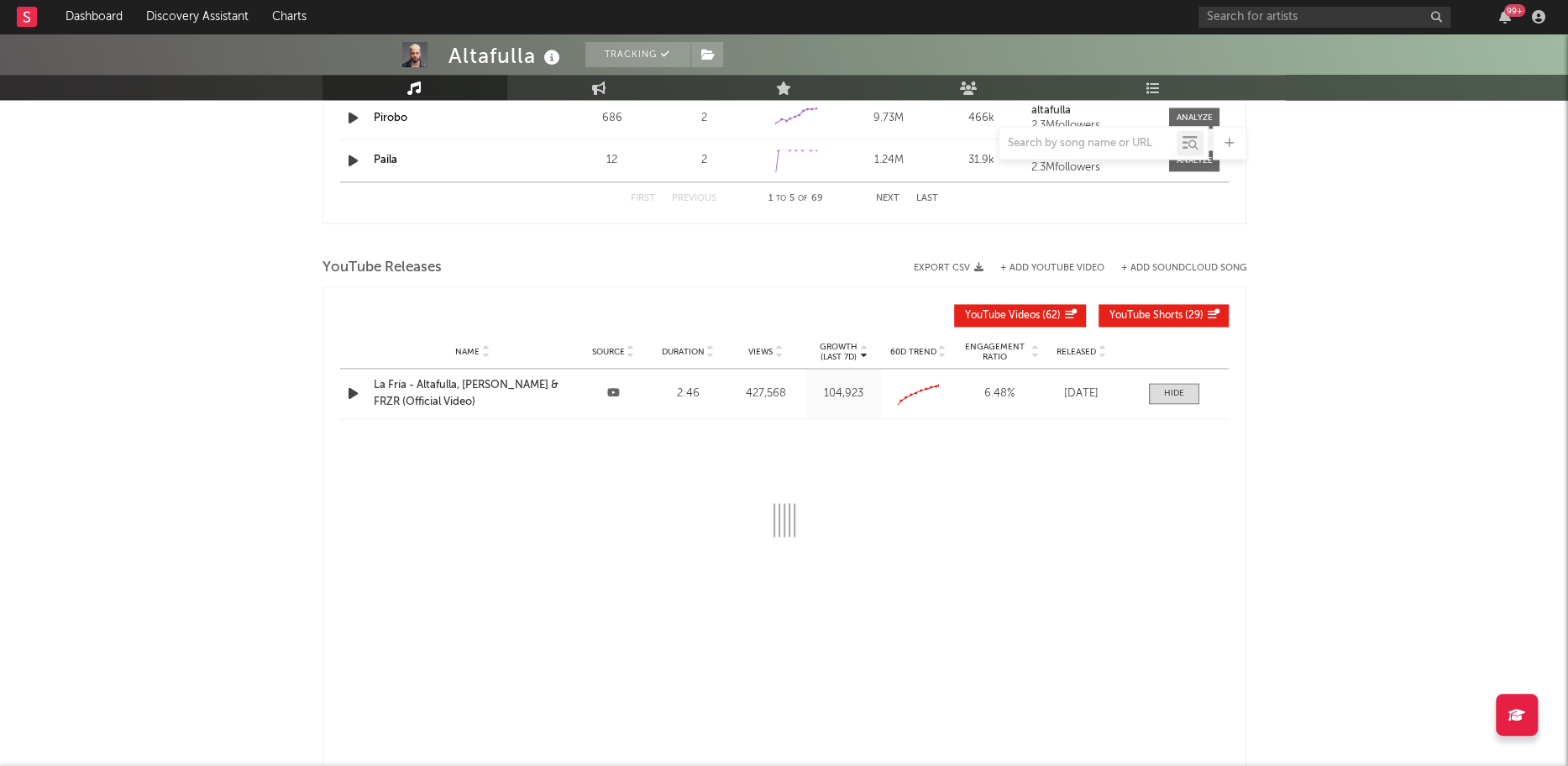
select select "All"
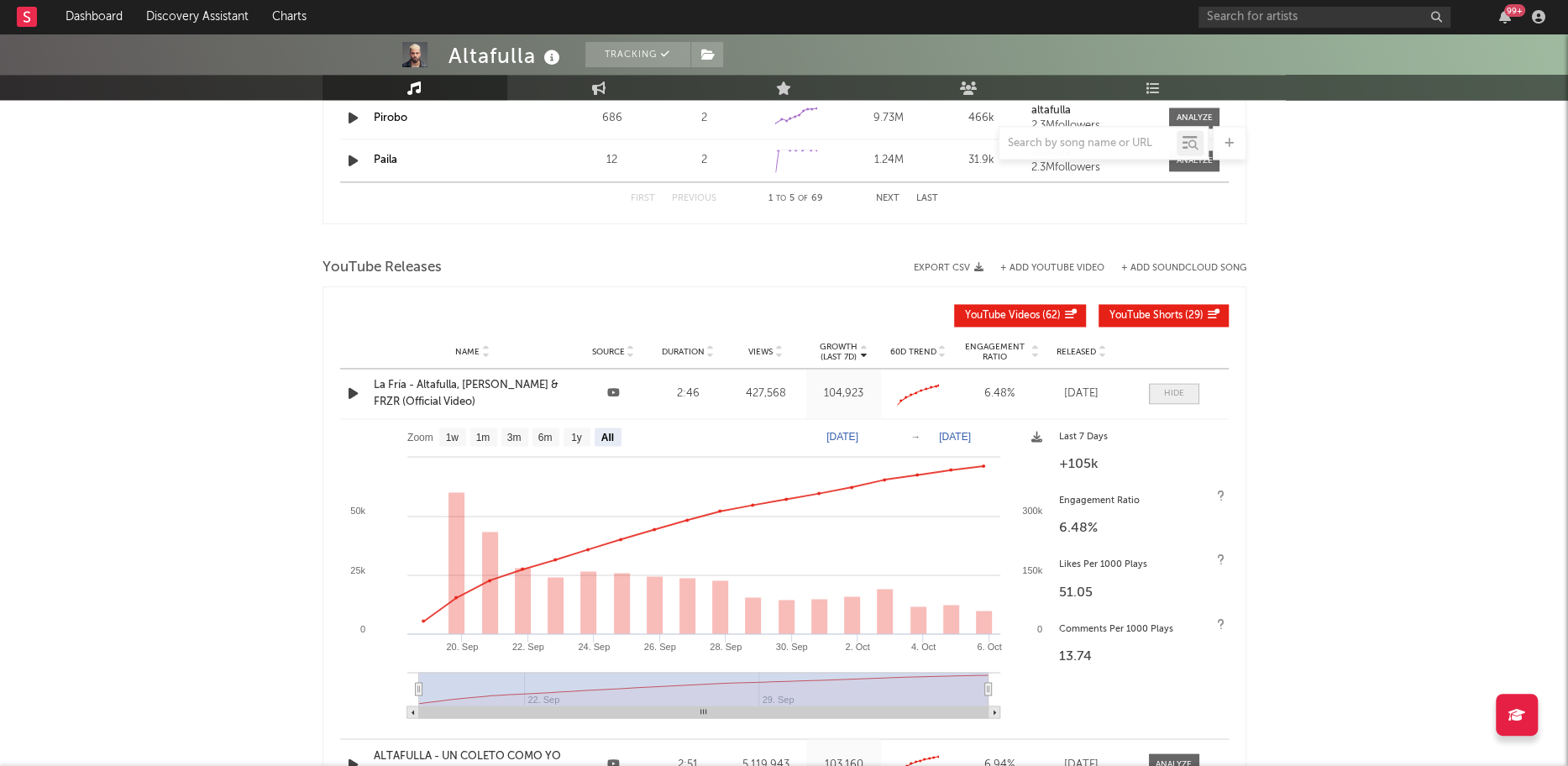
click at [1170, 387] on div at bounding box center [1174, 393] width 20 height 13
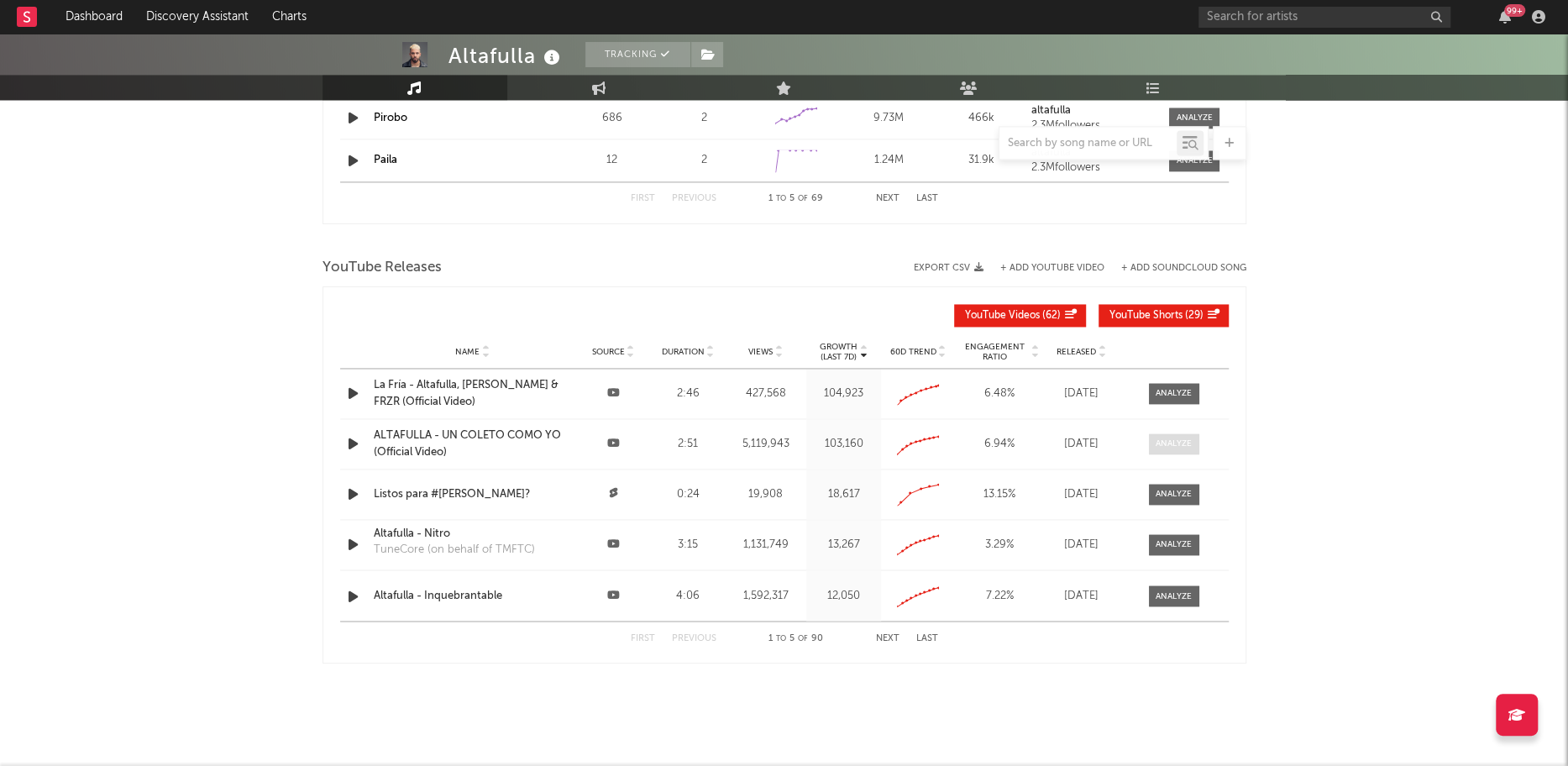
click at [1159, 433] on span at bounding box center [1174, 444] width 50 height 21
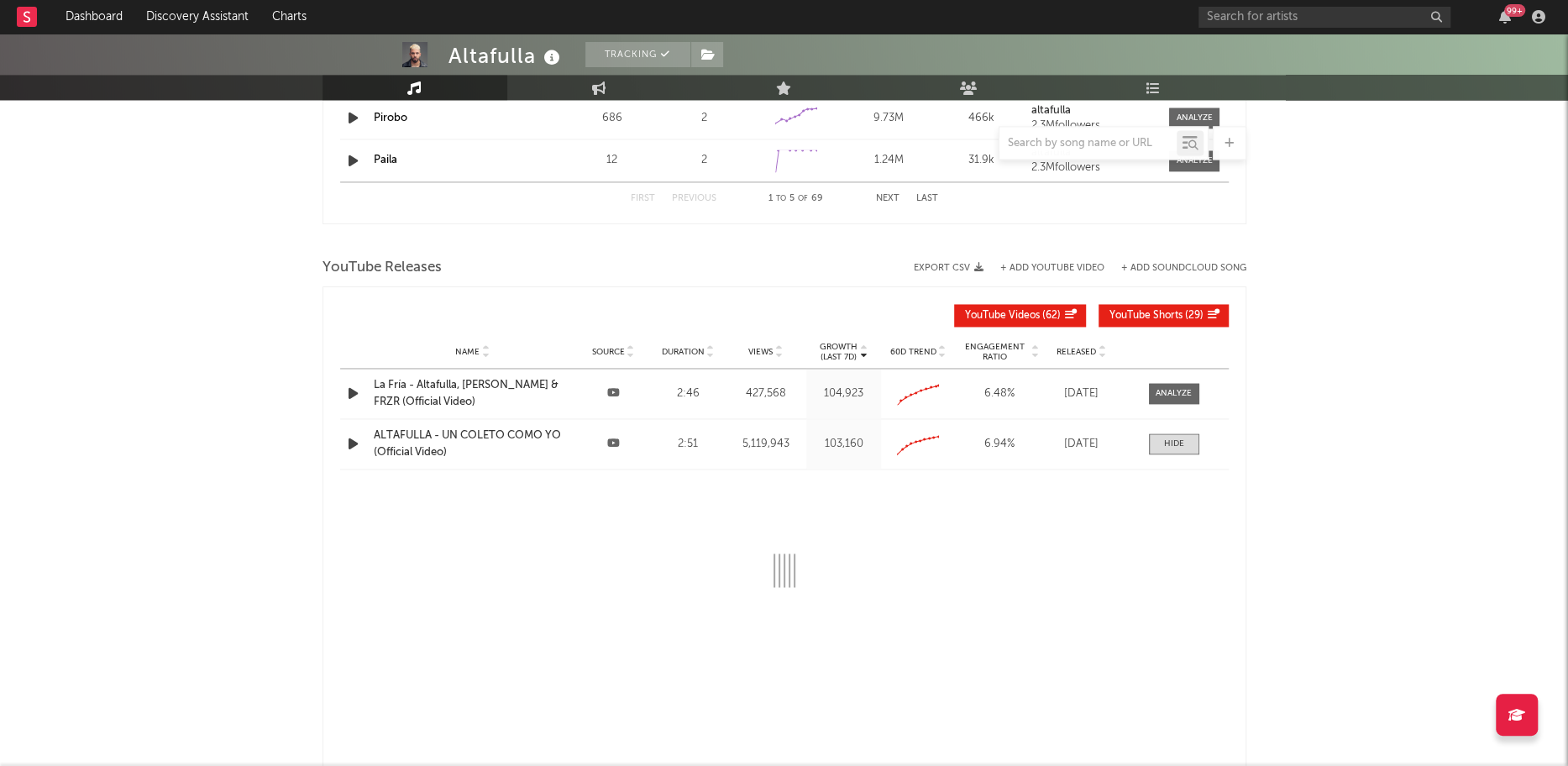
select select "All"
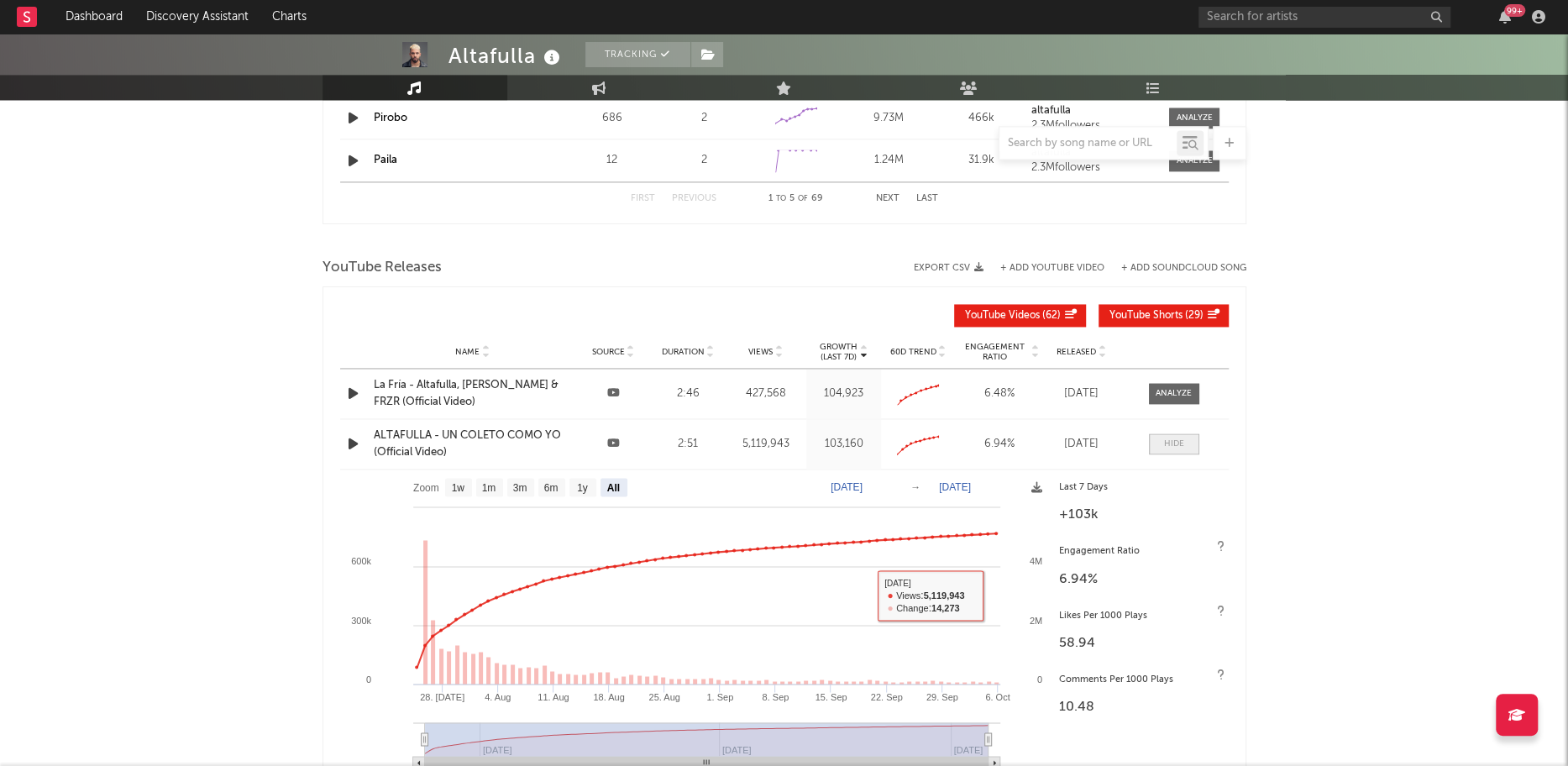
click at [1170, 437] on div at bounding box center [1174, 444] width 20 height 13
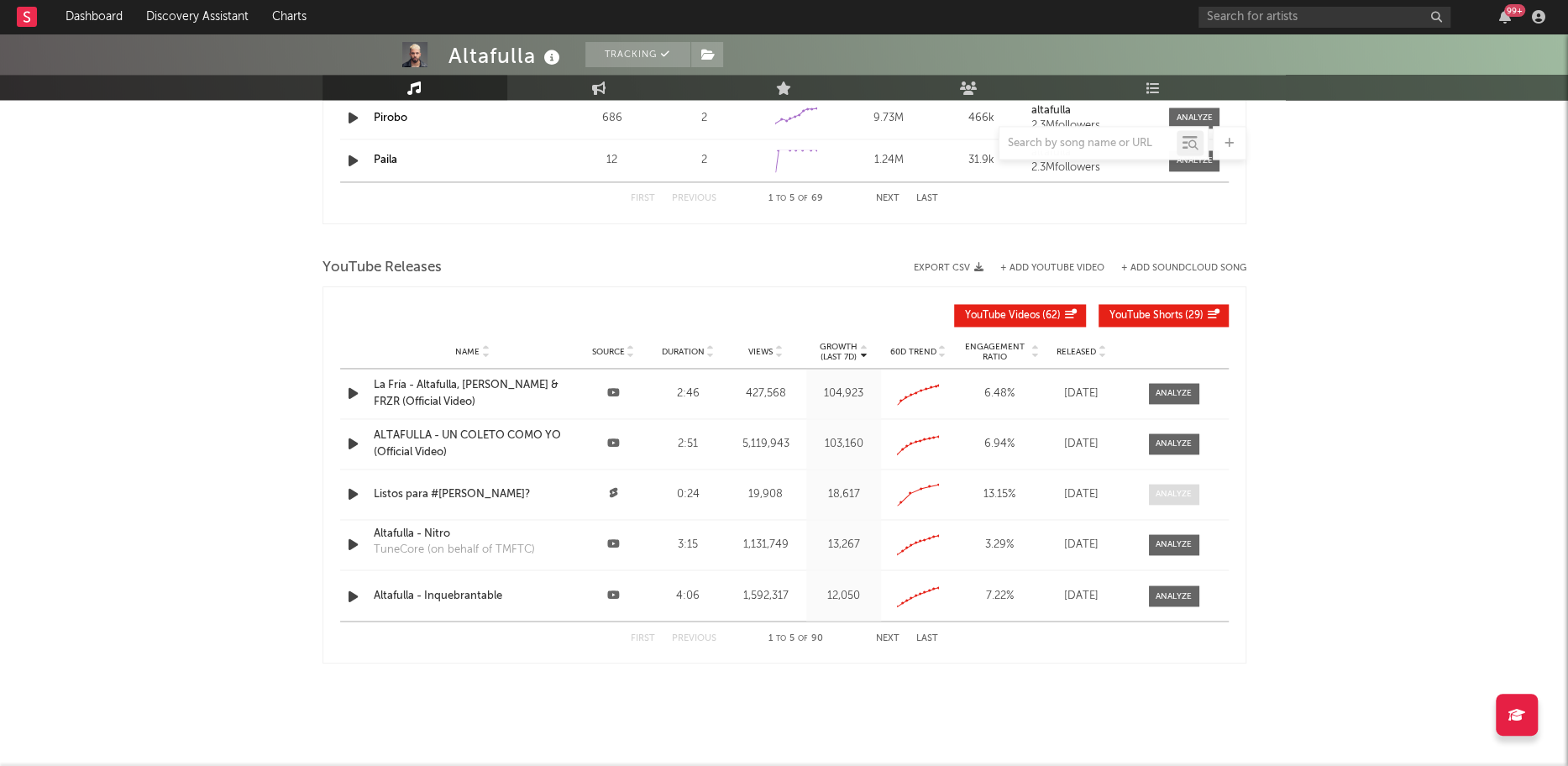
click at [1166, 489] on div at bounding box center [1174, 494] width 36 height 13
select select "All"
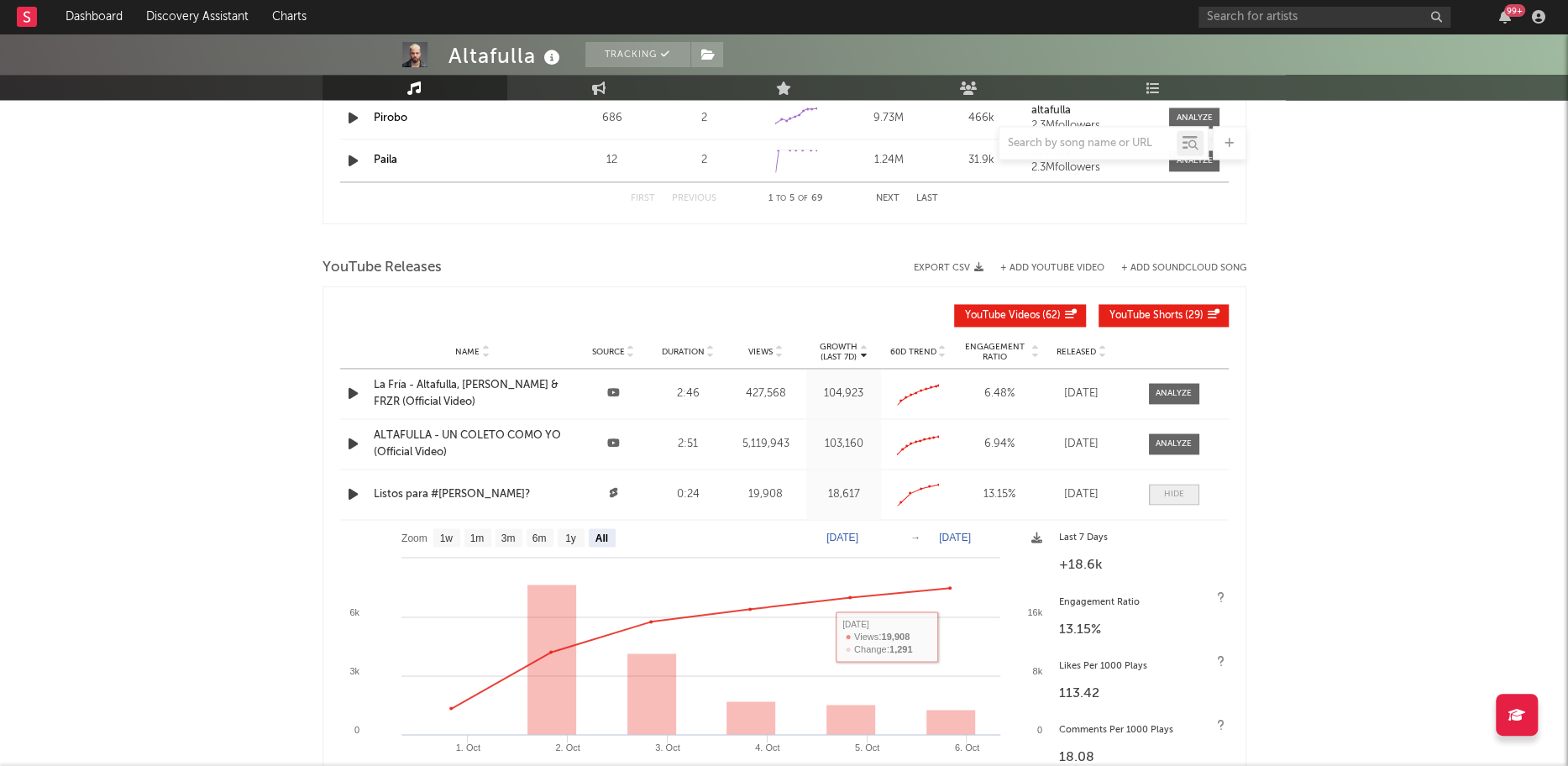
click at [1168, 488] on div at bounding box center [1174, 494] width 20 height 13
